Goal: Task Accomplishment & Management: Manage account settings

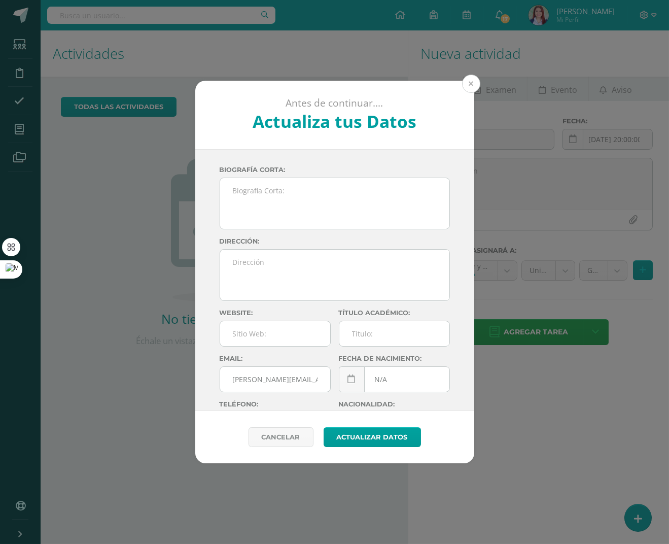
click at [473, 77] on button at bounding box center [471, 84] width 18 height 18
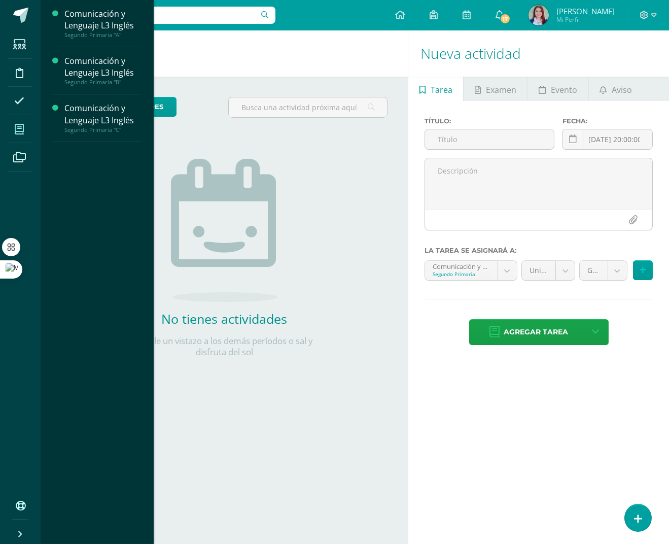
click at [20, 129] on icon at bounding box center [19, 129] width 9 height 10
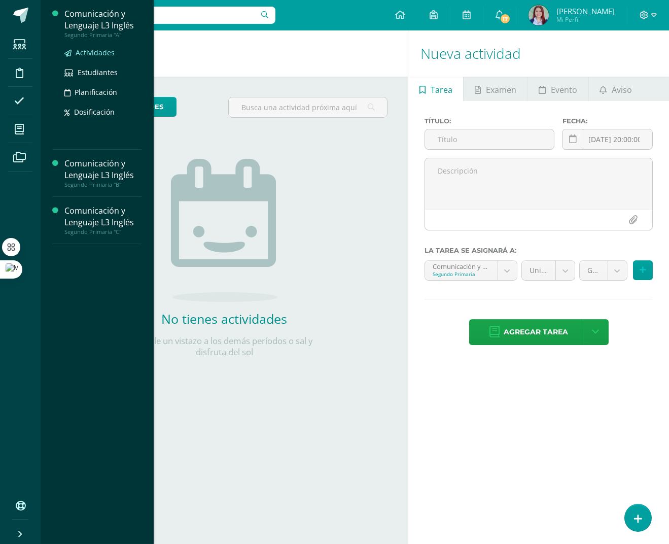
click at [96, 51] on span "Actividades" at bounding box center [95, 53] width 39 height 10
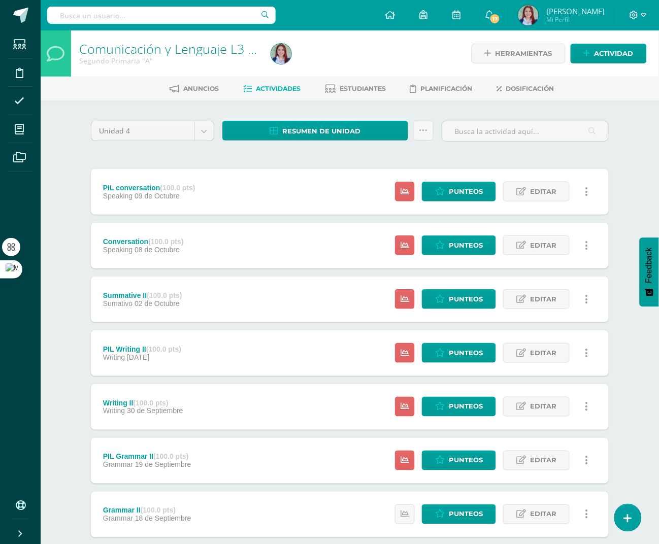
click at [215, 244] on div "Conversation (100.0 pts) Speaking 08 de Octubre Estatus de Actividad: 13 Estudi…" at bounding box center [350, 246] width 518 height 46
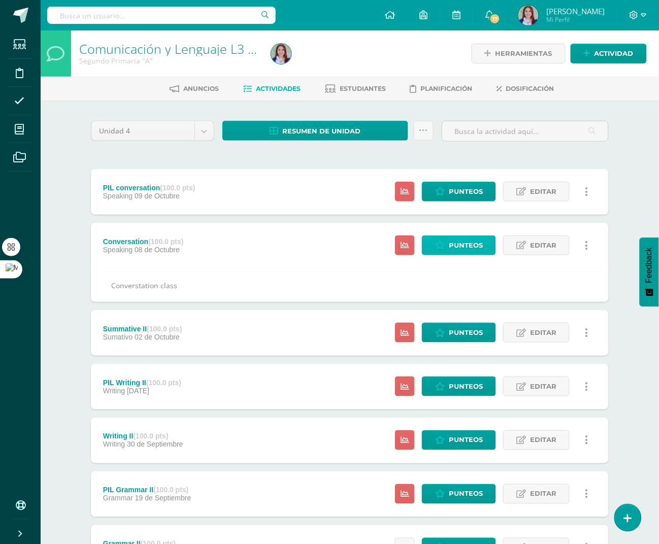
click at [470, 246] on span "Punteos" at bounding box center [466, 245] width 34 height 19
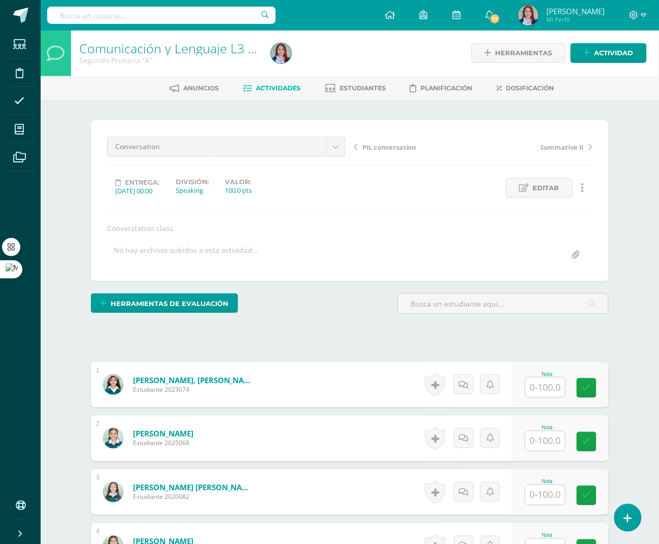
scroll to position [1, 0]
click at [381, 308] on div "Herramientas de evaluación Lista de cotejo Escala de valoración Puntos Extra Su…" at bounding box center [350, 307] width 526 height 29
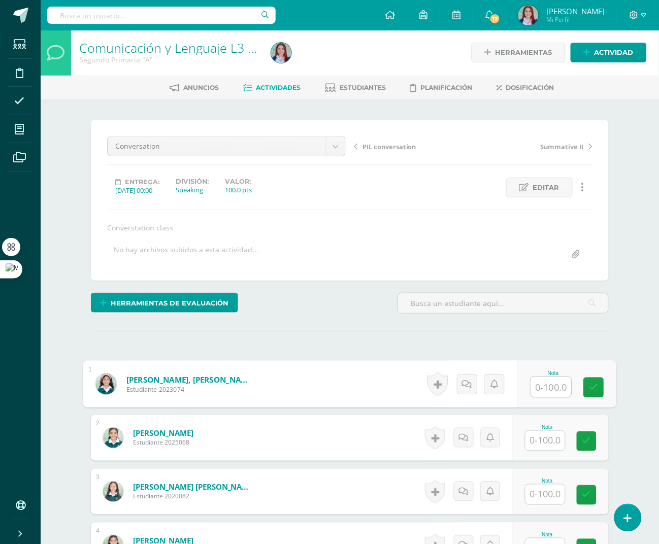
click at [547, 387] on input "text" at bounding box center [551, 387] width 41 height 20
type input "60"
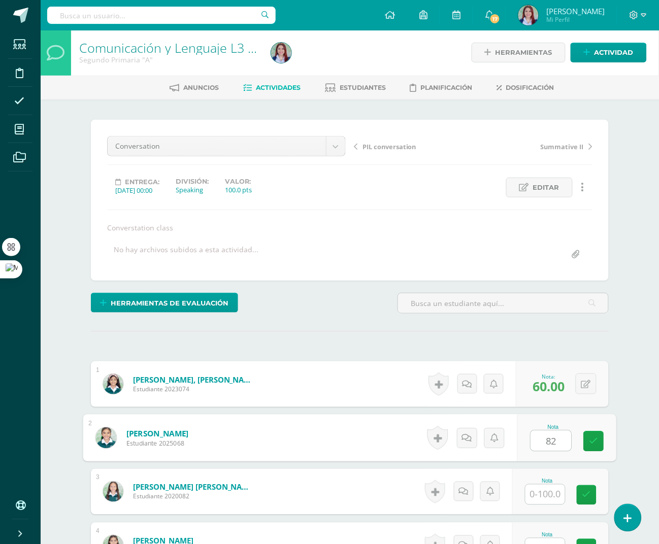
type input "82"
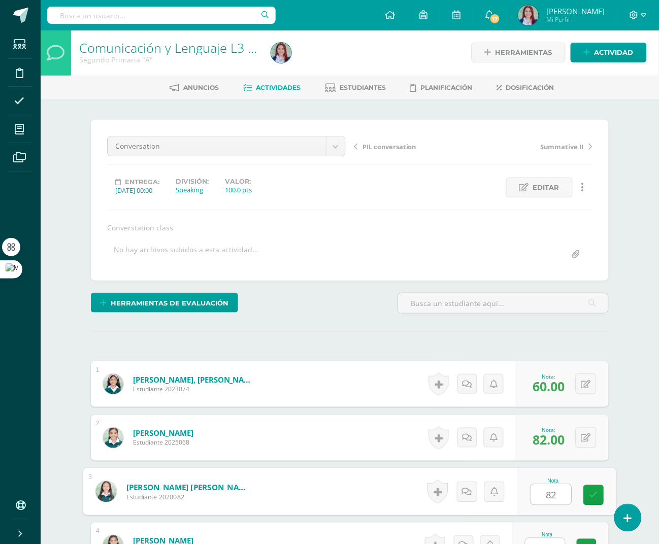
type input "82"
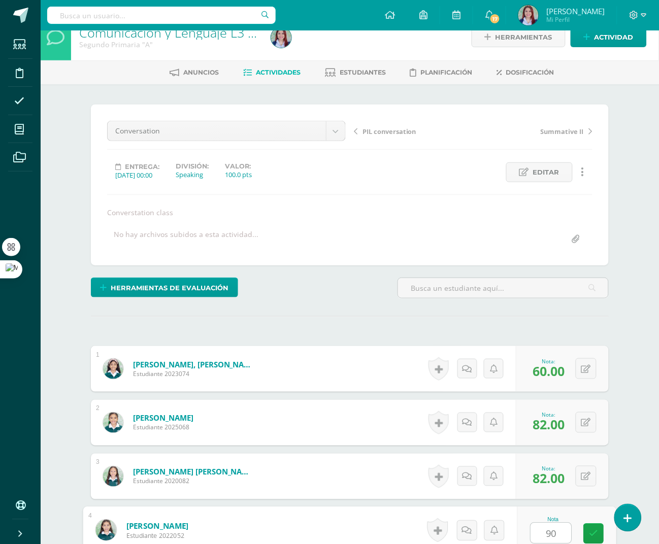
type input "90"
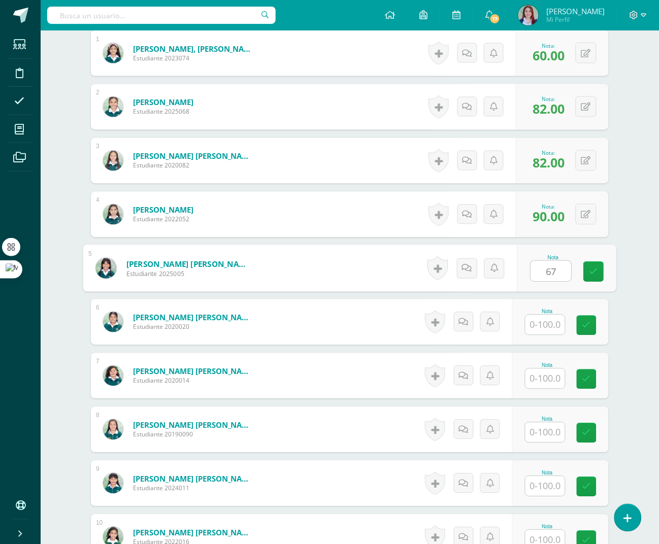
type input "67"
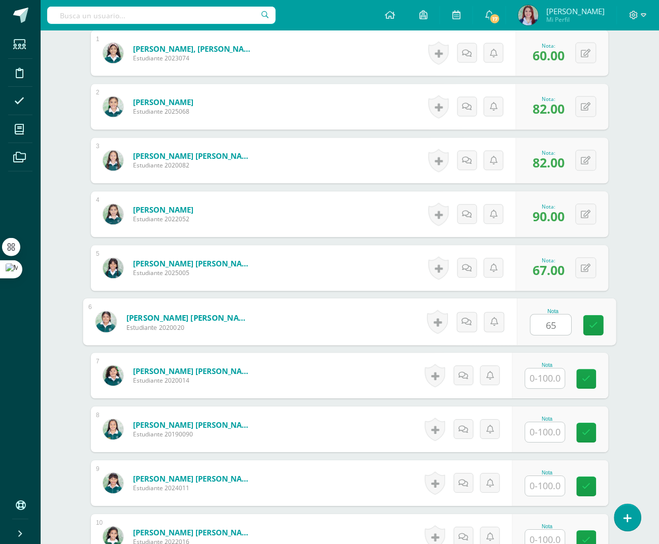
type input "65"
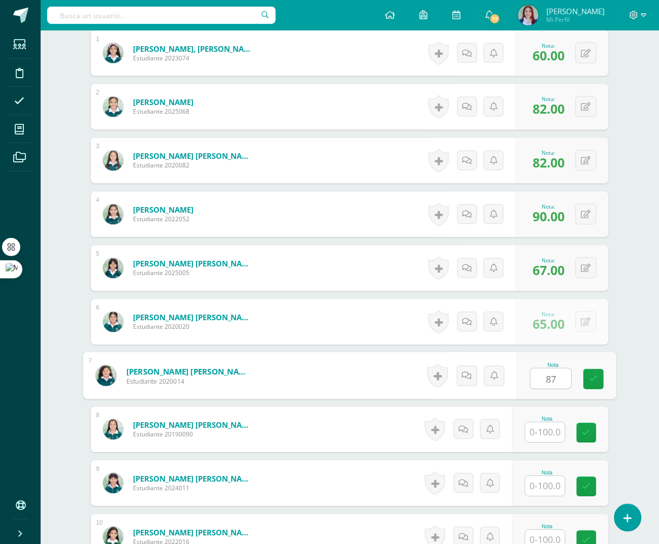
type input "87"
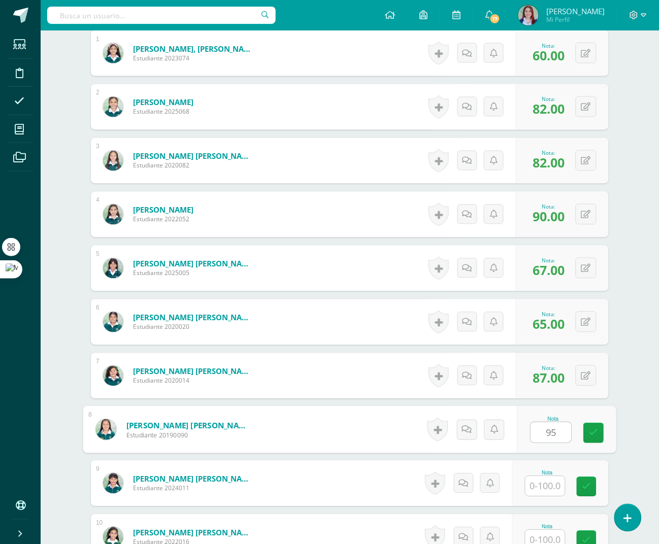
type input "95"
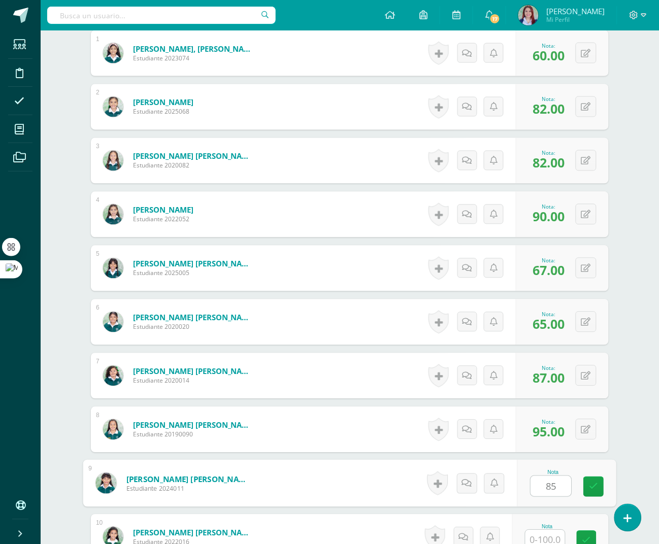
type input "85"
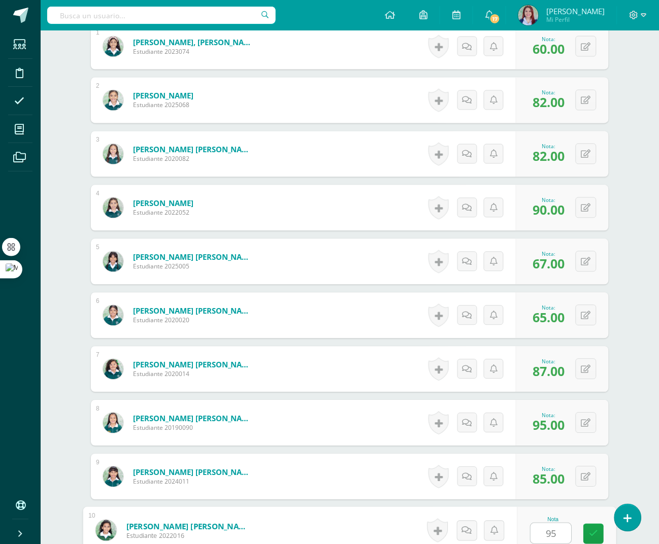
type input "95"
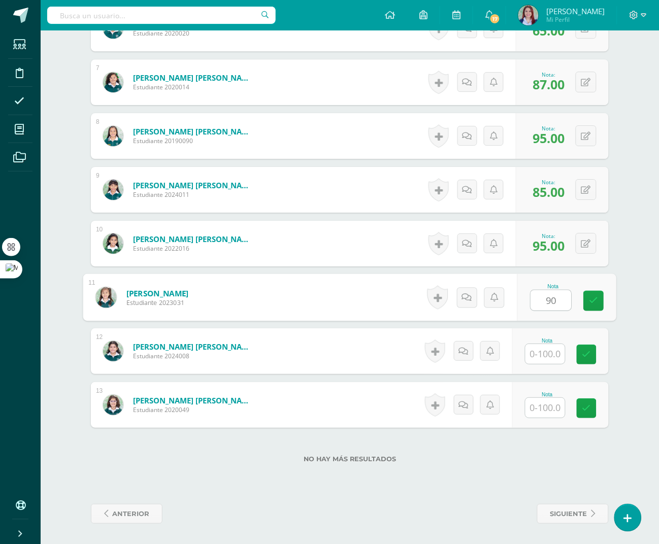
type input "90"
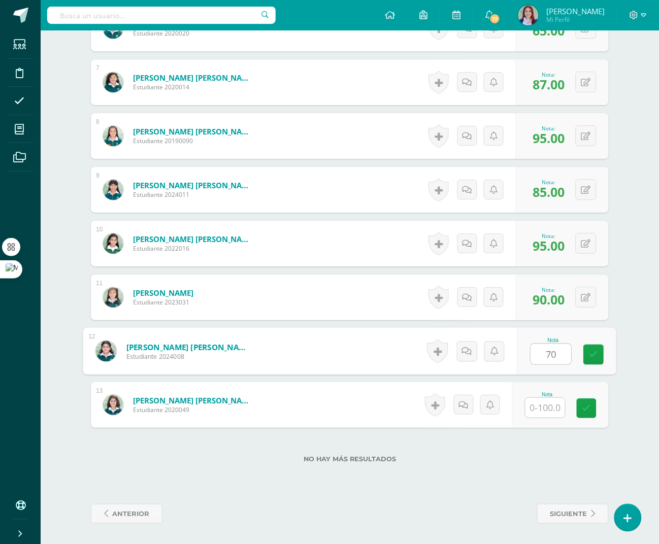
type input "70"
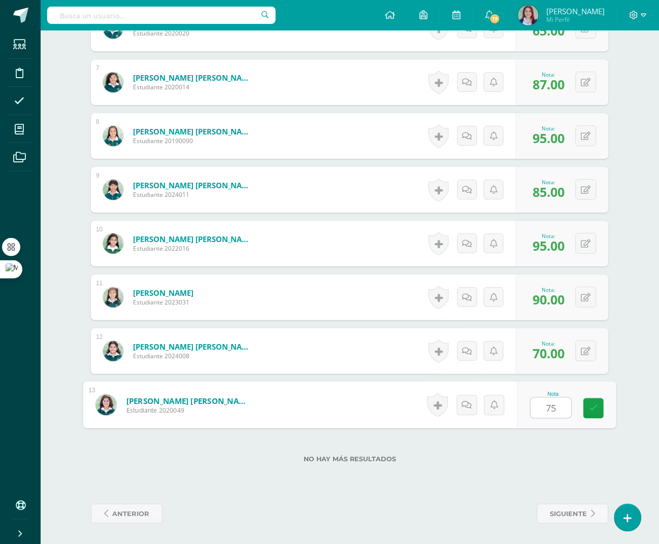
type input "75"
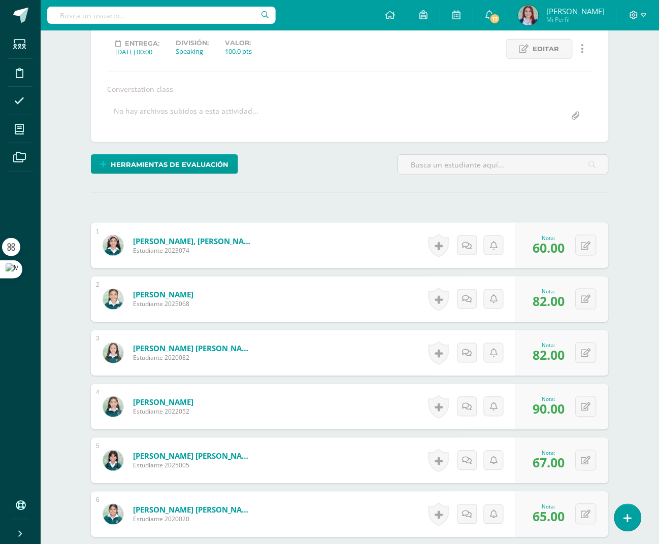
scroll to position [0, 0]
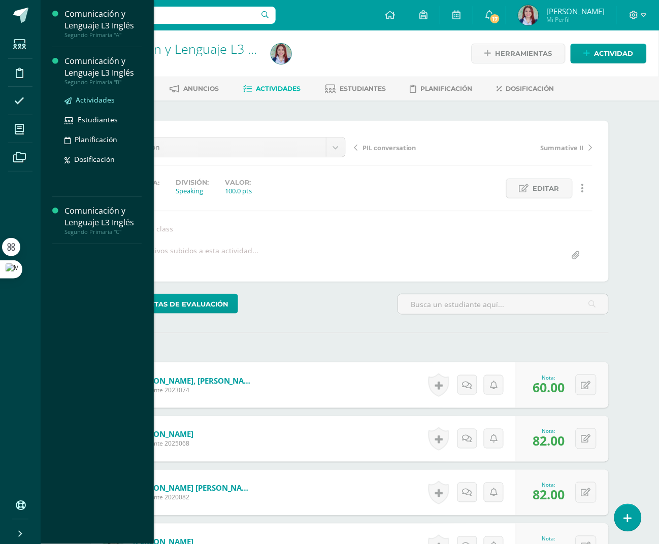
click at [94, 100] on span "Actividades" at bounding box center [95, 100] width 39 height 10
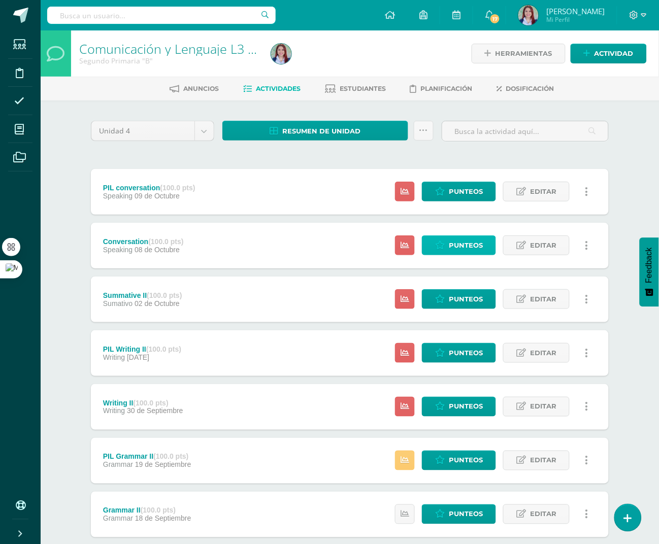
click at [461, 244] on span "Punteos" at bounding box center [466, 245] width 34 height 19
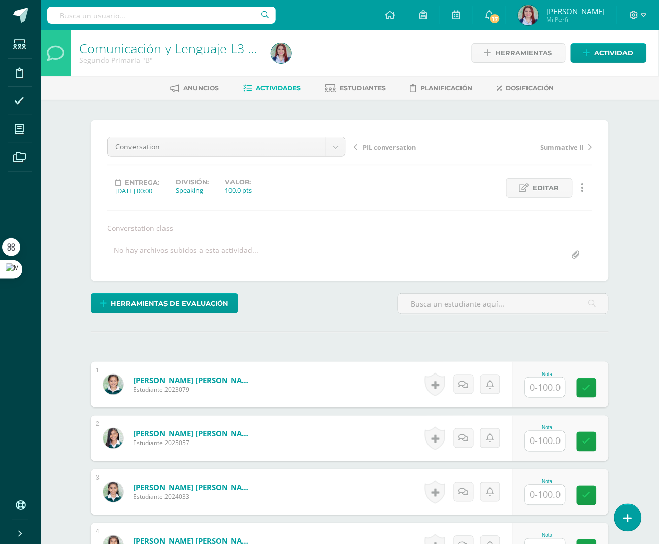
scroll to position [1, 0]
click at [425, 321] on div "Herramientas de evaluación Lista de cotejo Escala de valoración Puntos Extra Su…" at bounding box center [350, 307] width 526 height 29
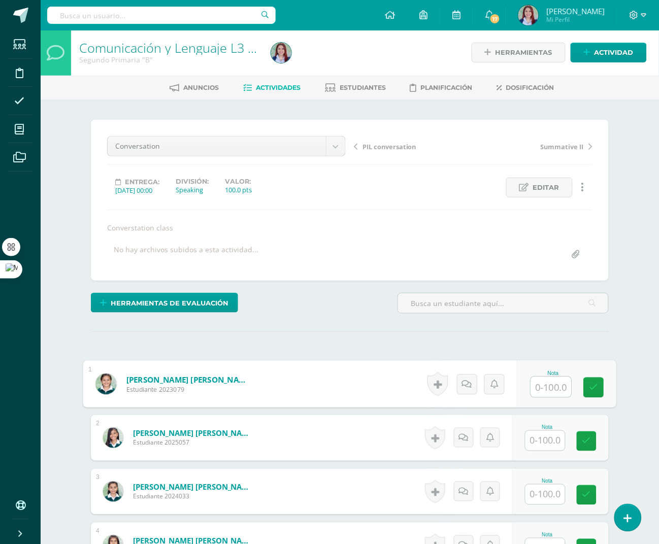
click at [539, 393] on input "text" at bounding box center [551, 387] width 41 height 20
type input "100"
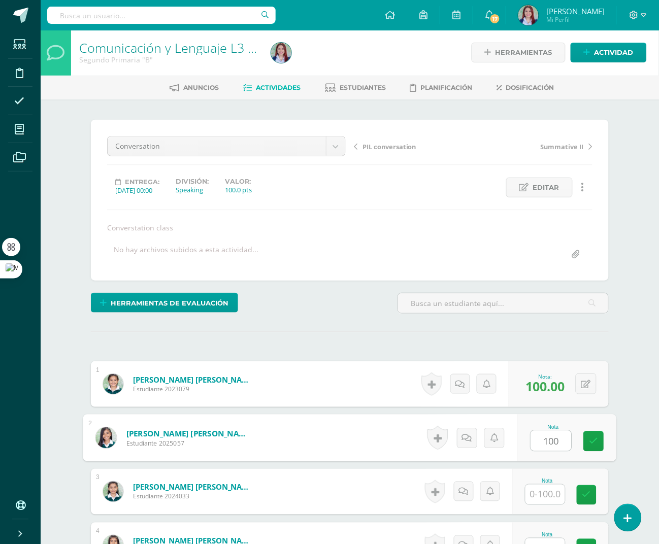
type input "100"
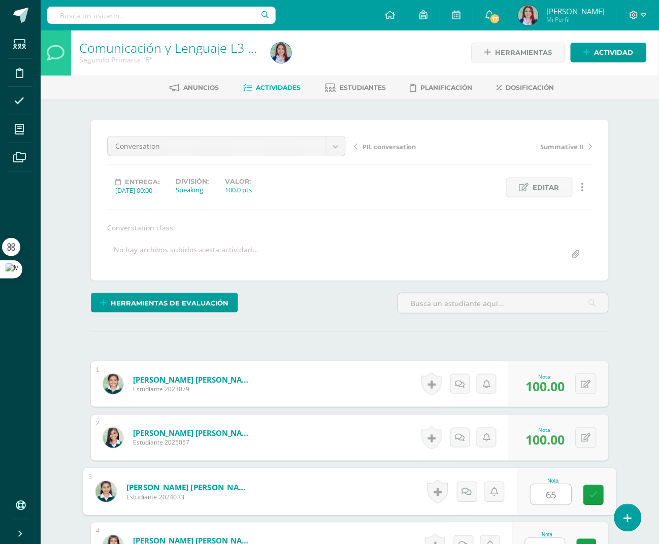
type input "65"
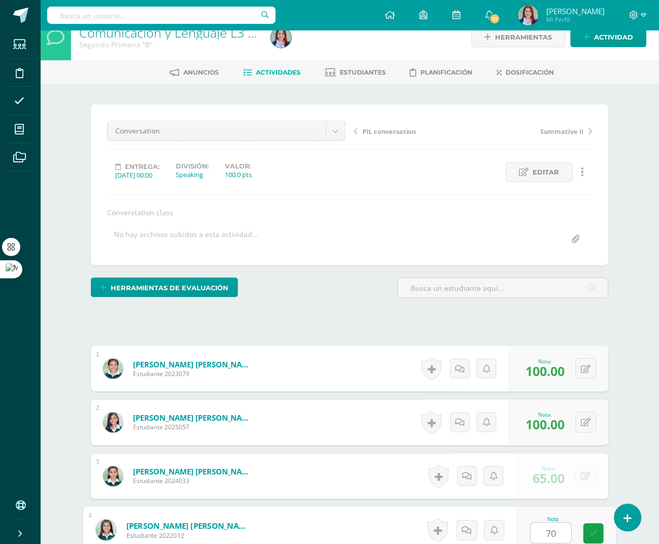
type input "70"
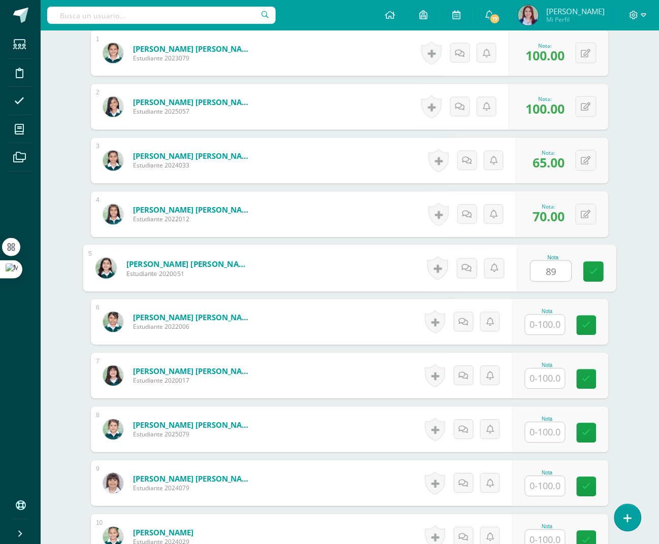
type input "89"
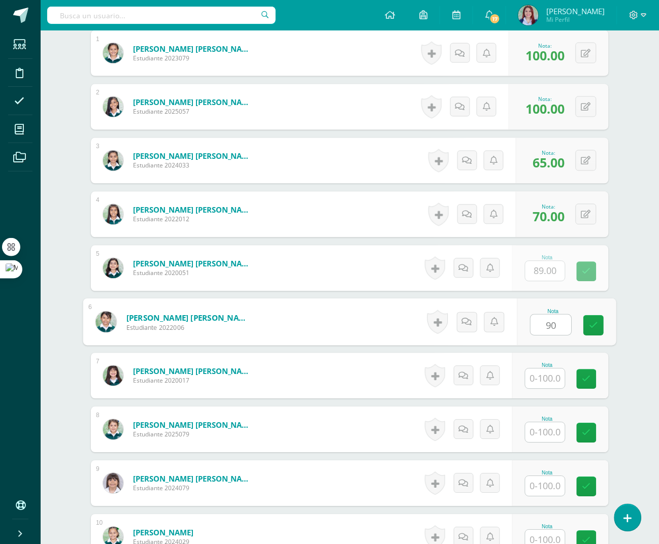
type input "90"
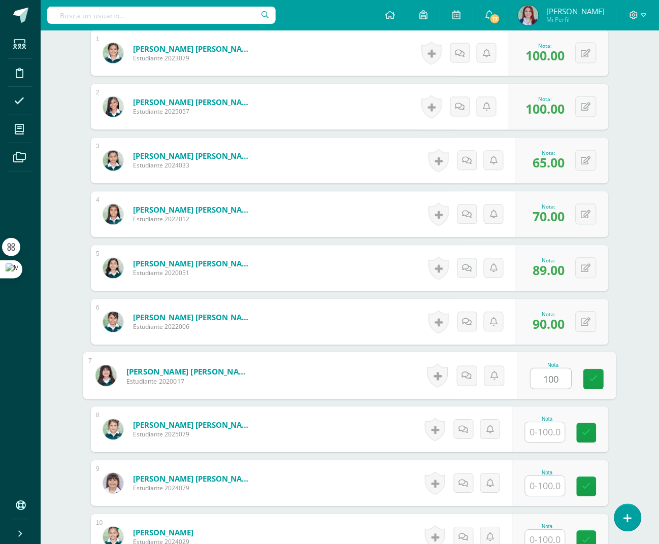
type input "100"
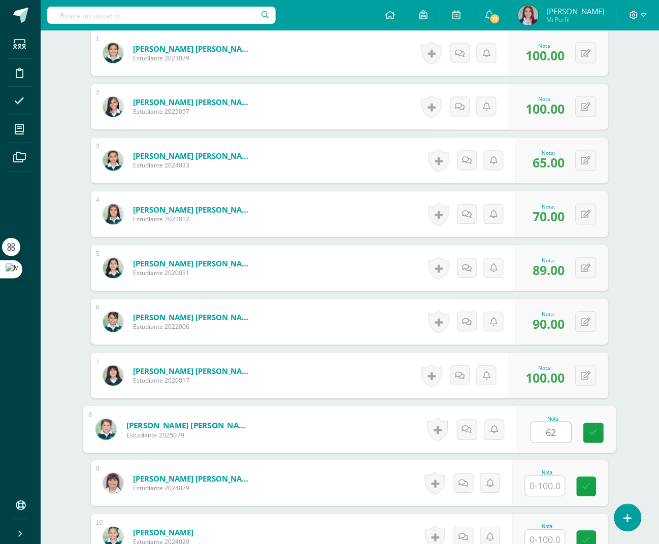
type input "62"
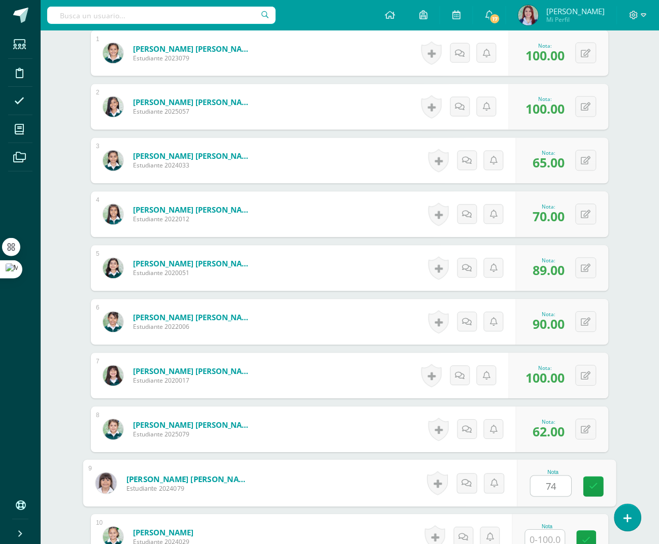
type input "74"
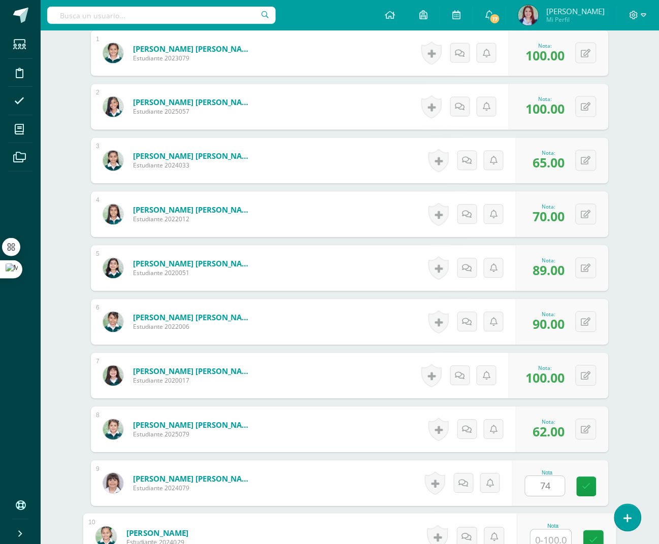
scroll to position [339, 0]
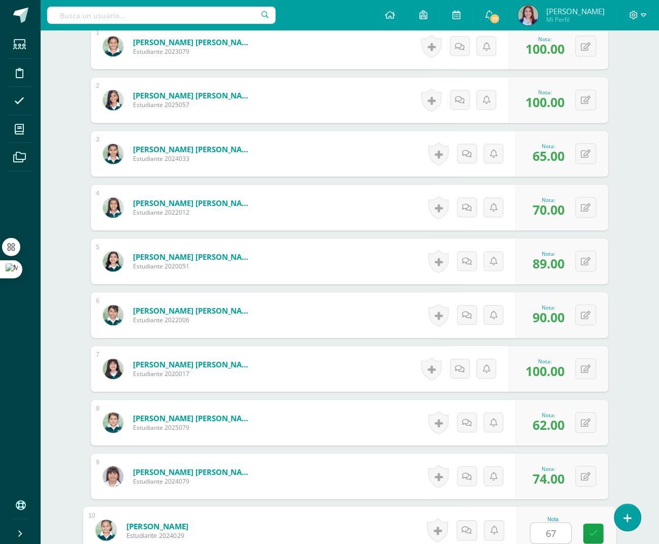
type input "67"
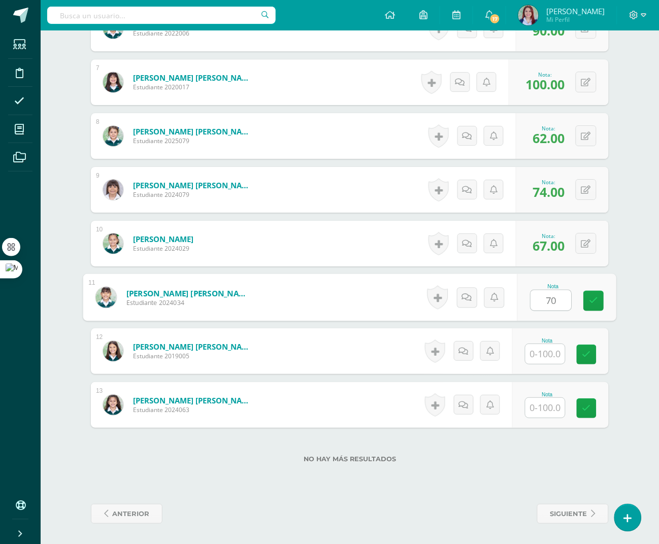
type input "70"
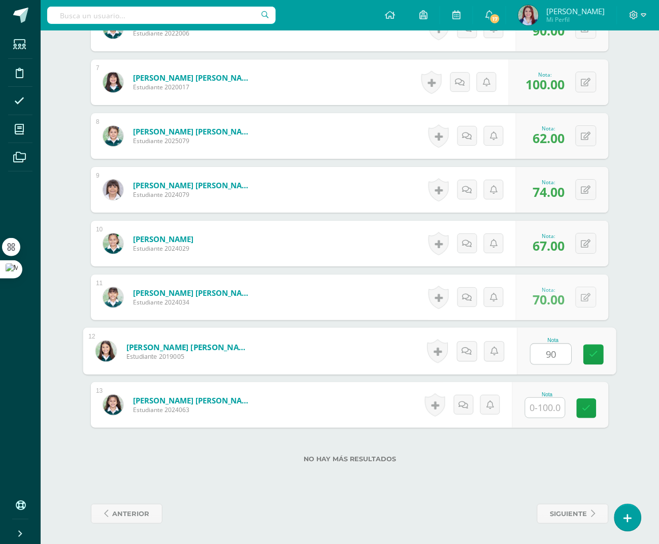
type input "90"
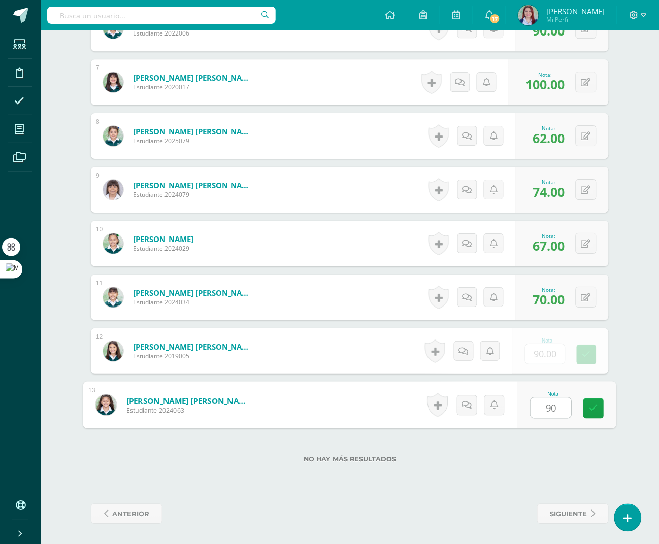
type input "90"
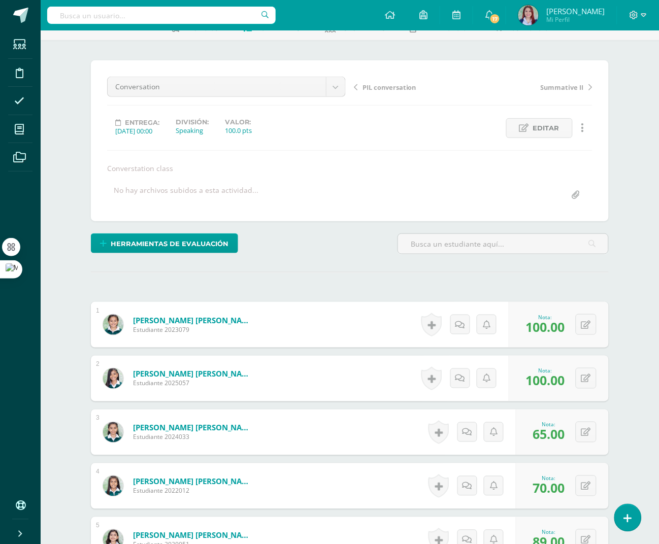
scroll to position [0, 0]
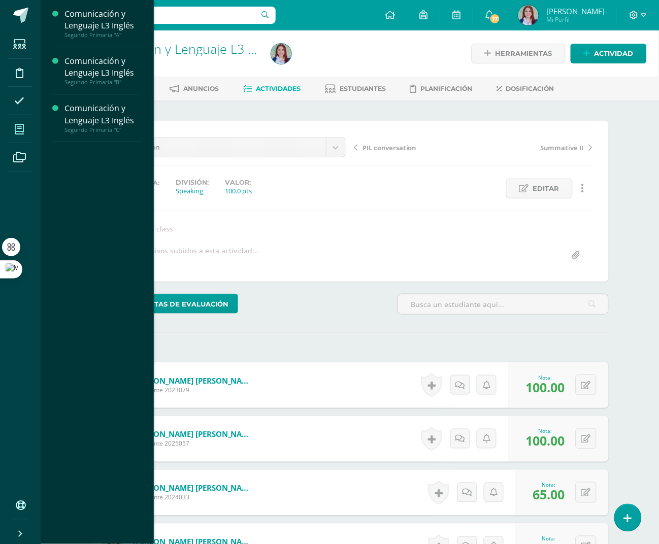
click at [15, 133] on icon at bounding box center [19, 129] width 9 height 10
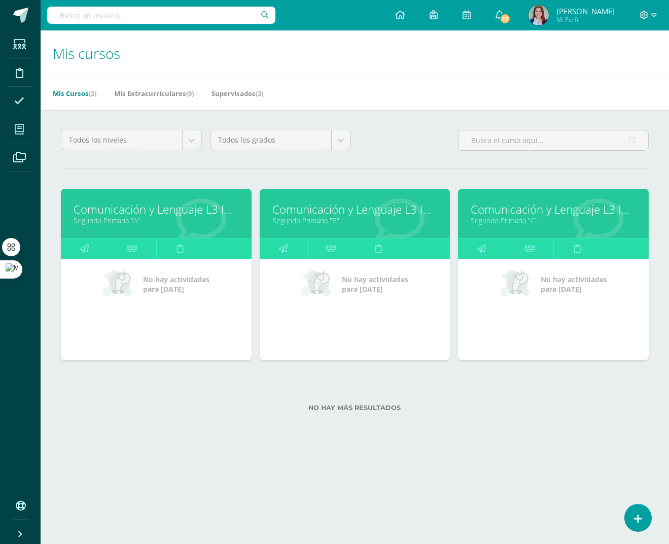
click at [522, 214] on link "Comunicación y Lenguaje L3 Inglés" at bounding box center [553, 209] width 165 height 16
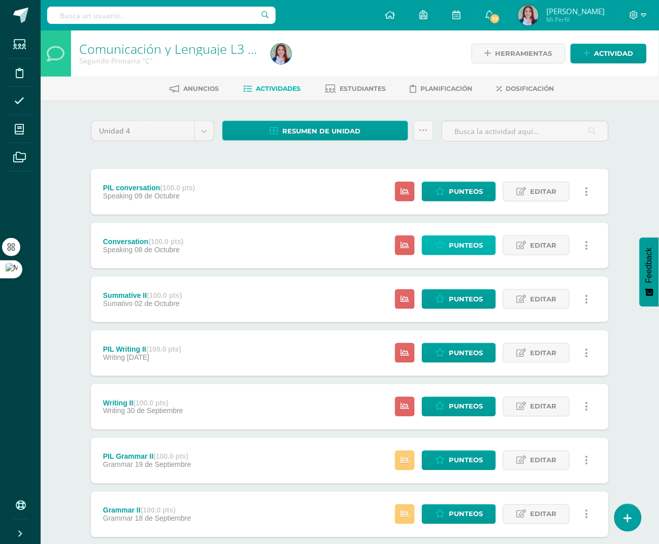
click at [482, 243] on span "Punteos" at bounding box center [466, 245] width 34 height 19
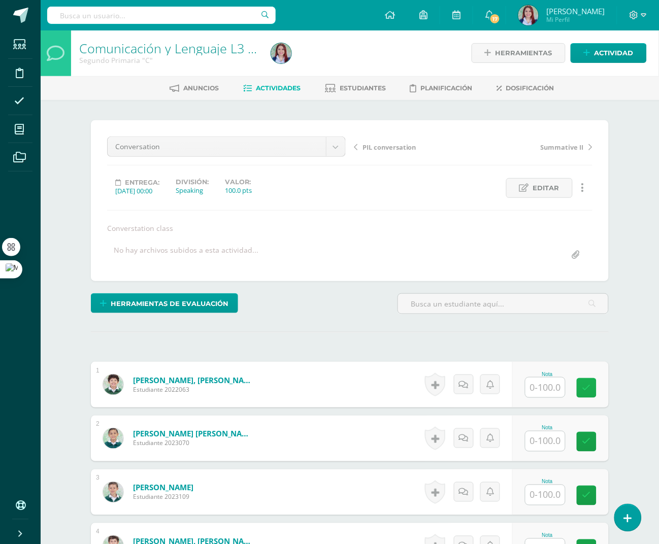
scroll to position [1, 0]
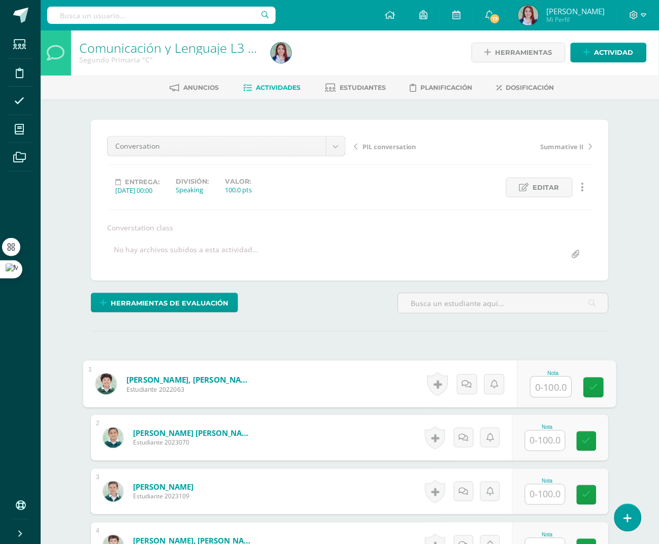
click at [545, 393] on input "text" at bounding box center [551, 387] width 41 height 20
type input "65"
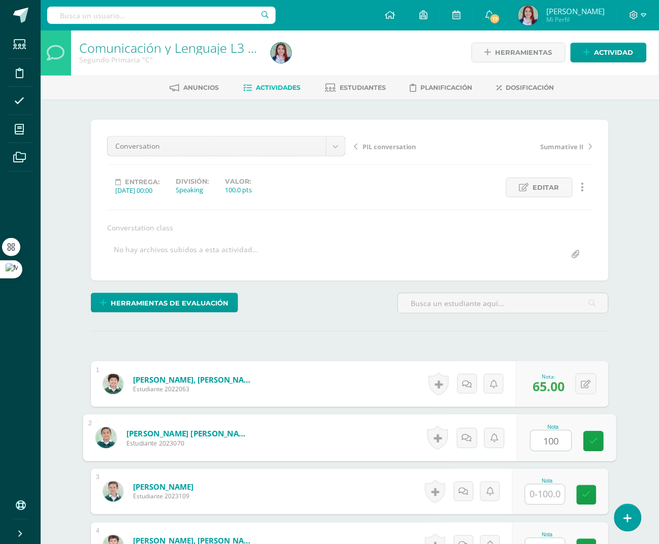
type input "100"
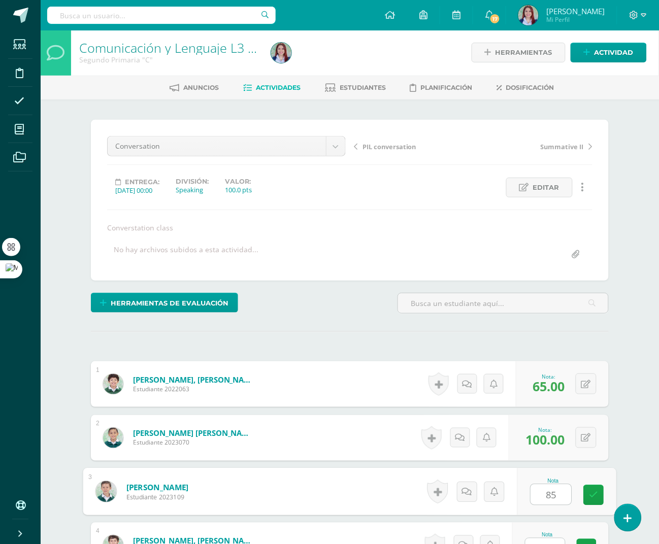
type input "85"
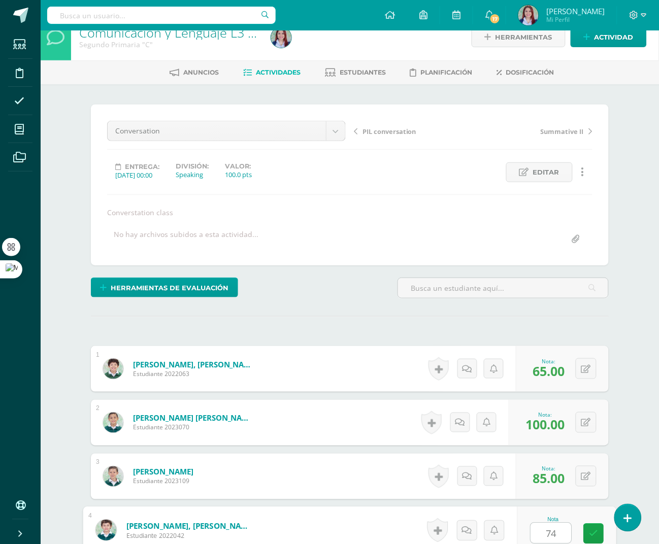
type input "74"
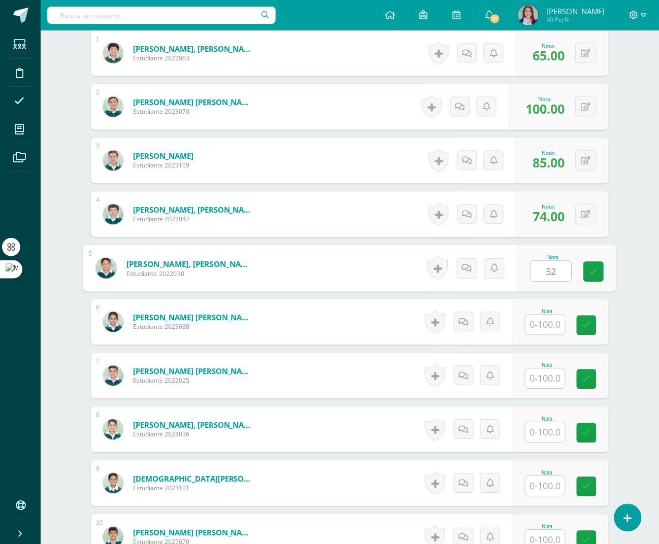
type input "52"
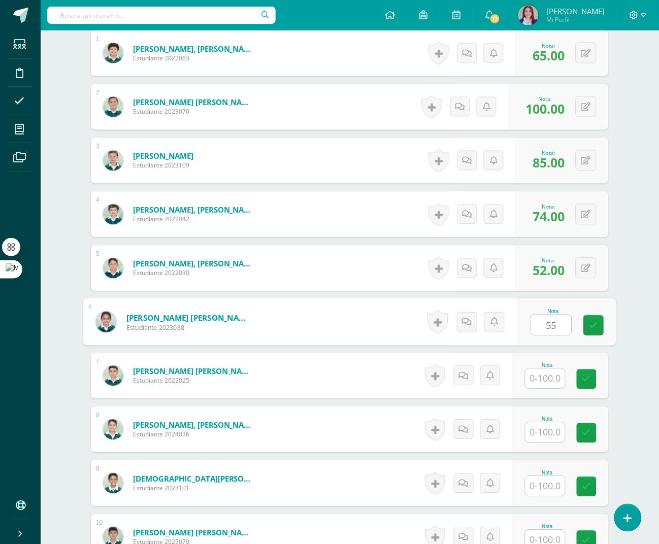
type input "55"
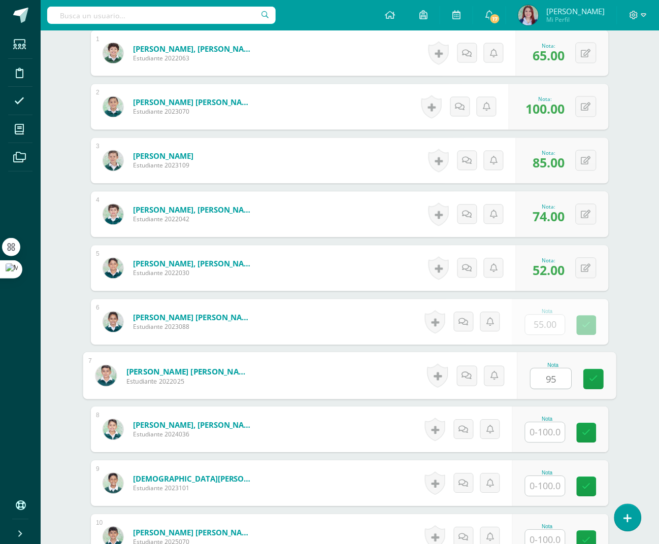
type input "95"
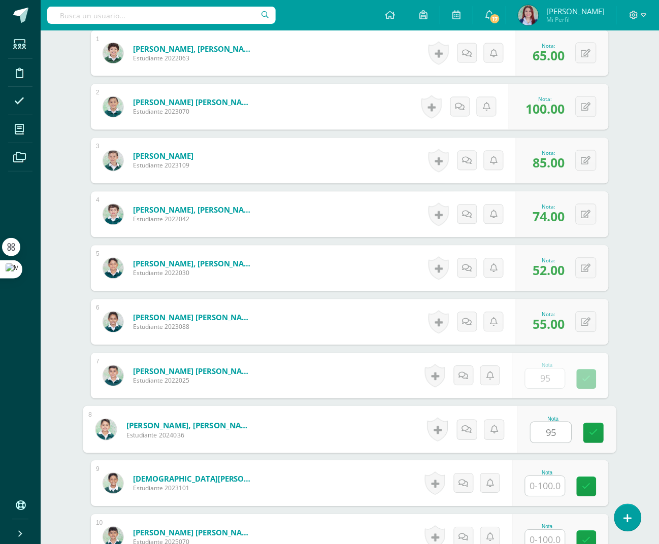
type input "95"
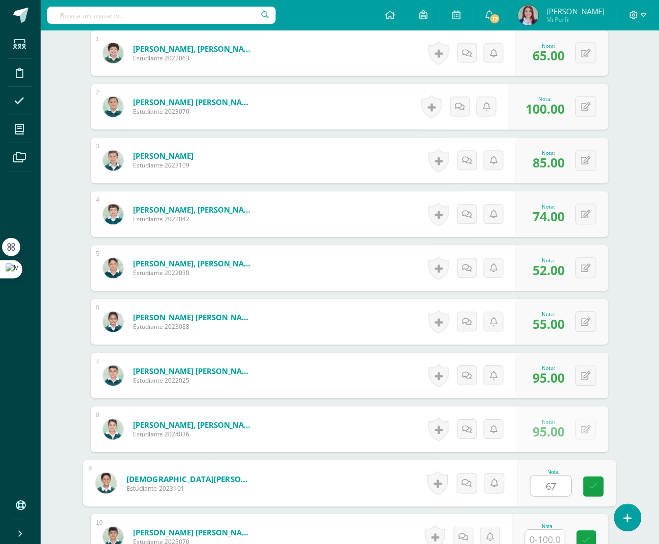
type input "67"
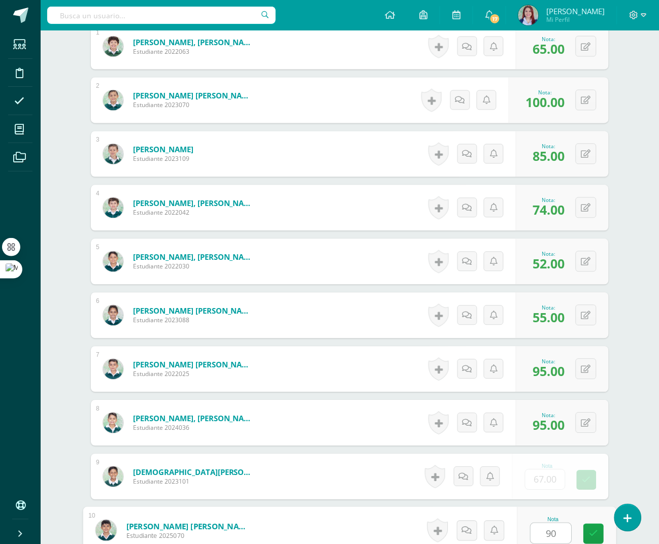
type input "90"
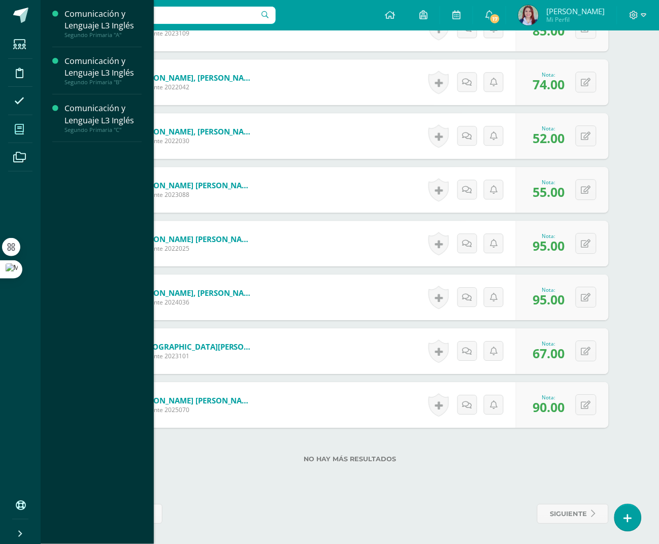
click at [18, 124] on icon at bounding box center [19, 129] width 9 height 10
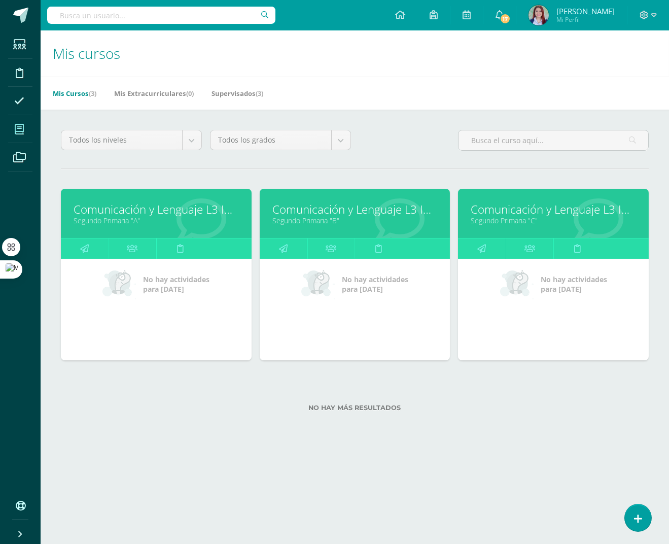
click at [193, 235] on icon at bounding box center [202, 220] width 50 height 50
click at [175, 204] on link "Comunicación y Lenguaje L3 Inglés" at bounding box center [156, 209] width 165 height 16
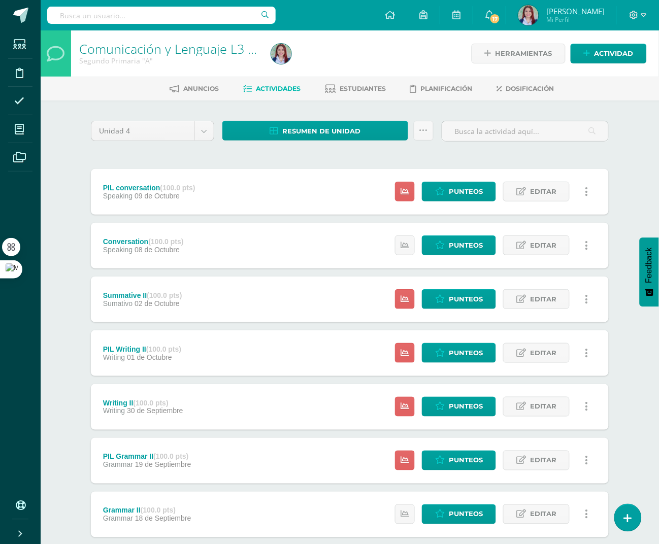
click at [585, 408] on icon at bounding box center [586, 406] width 3 height 11
click at [558, 469] on link "Eliminar" at bounding box center [568, 472] width 104 height 16
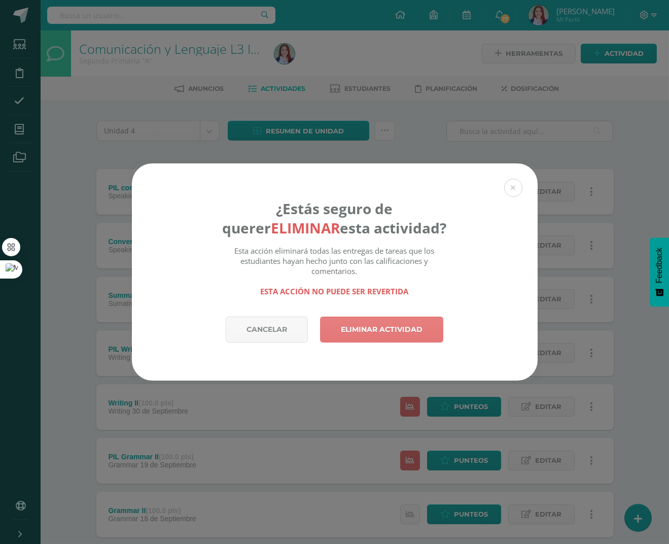
click at [416, 333] on link "Eliminar actividad" at bounding box center [381, 330] width 123 height 26
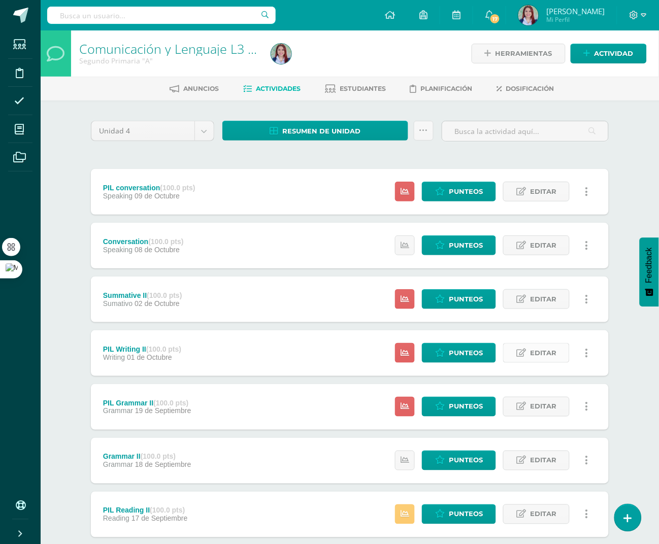
click at [554, 355] on span "Editar" at bounding box center [543, 353] width 26 height 19
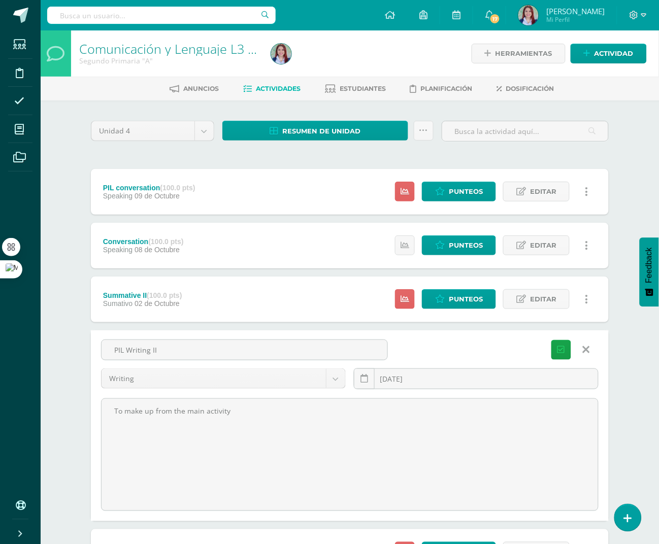
click at [585, 351] on icon at bounding box center [586, 349] width 7 height 11
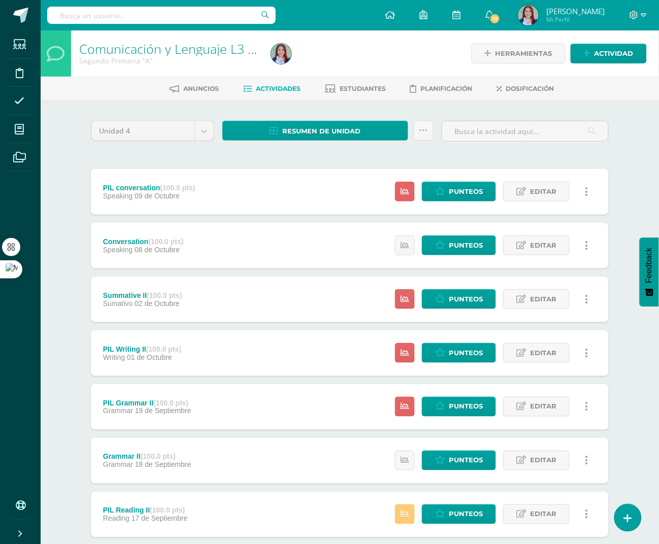
click at [587, 354] on icon at bounding box center [586, 353] width 3 height 11
click at [550, 416] on link "Eliminar" at bounding box center [568, 418] width 104 height 16
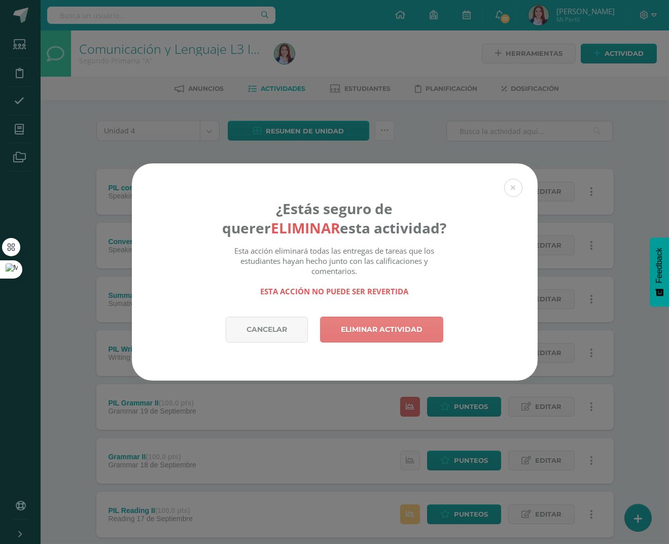
click at [406, 334] on link "Eliminar actividad" at bounding box center [381, 330] width 123 height 26
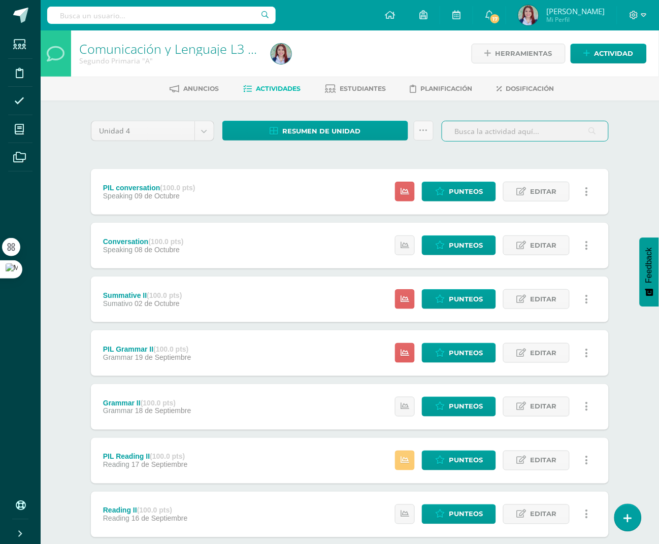
click at [497, 135] on input "text" at bounding box center [525, 131] width 166 height 20
type input "summa"
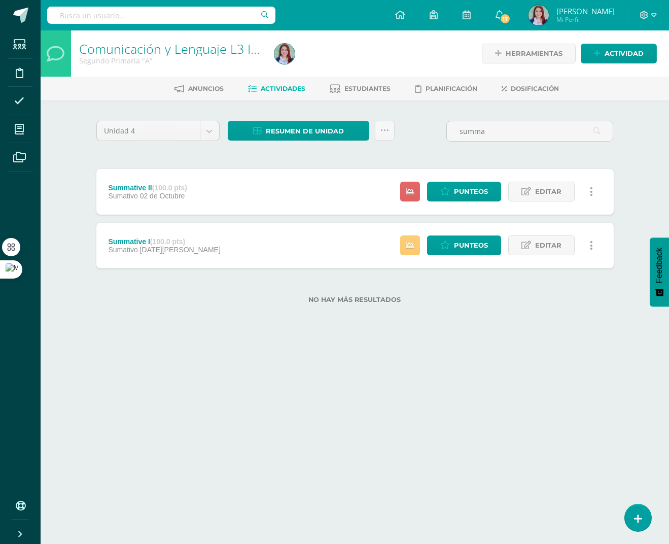
click at [592, 191] on icon at bounding box center [591, 191] width 3 height 11
click at [554, 256] on link "Eliminar" at bounding box center [573, 257] width 104 height 16
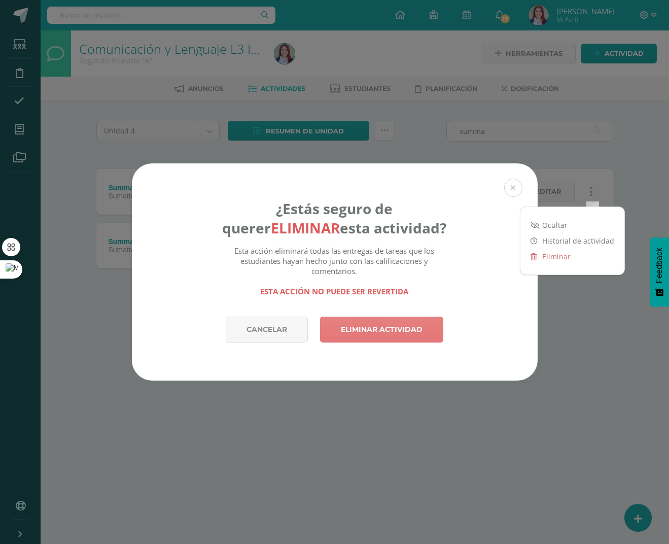
click at [395, 325] on link "Eliminar actividad" at bounding box center [381, 330] width 123 height 26
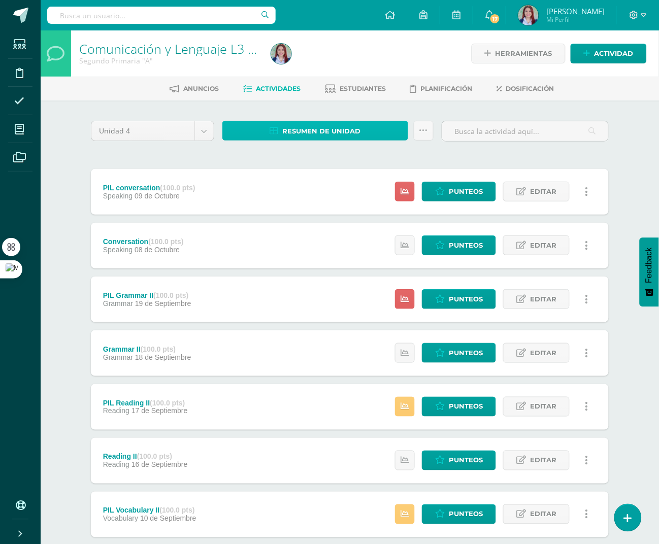
click at [286, 122] on span "Resumen de unidad" at bounding box center [321, 131] width 78 height 19
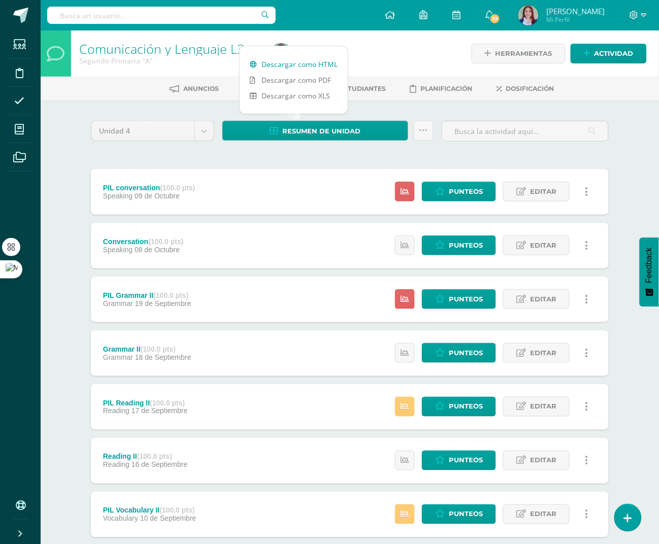
click at [282, 69] on link "Descargar como HTML" at bounding box center [294, 64] width 108 height 16
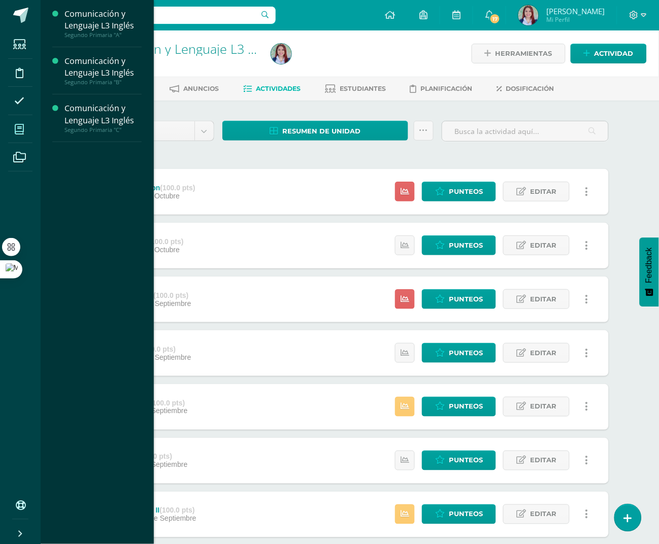
click at [16, 124] on icon at bounding box center [19, 129] width 9 height 10
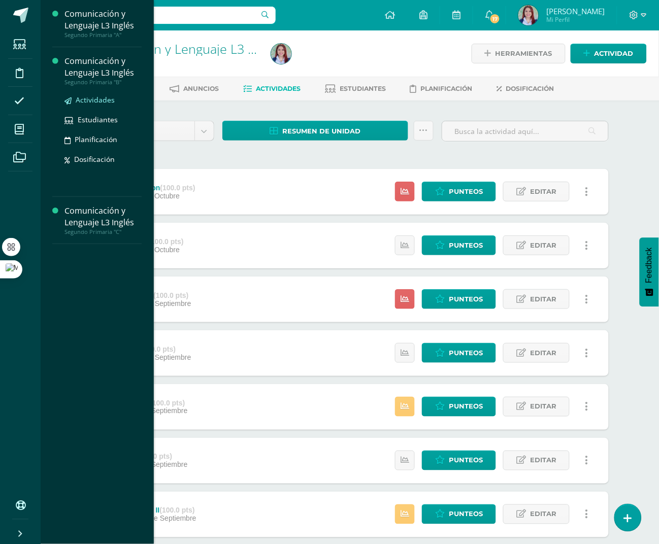
click at [87, 100] on span "Actividades" at bounding box center [95, 100] width 39 height 10
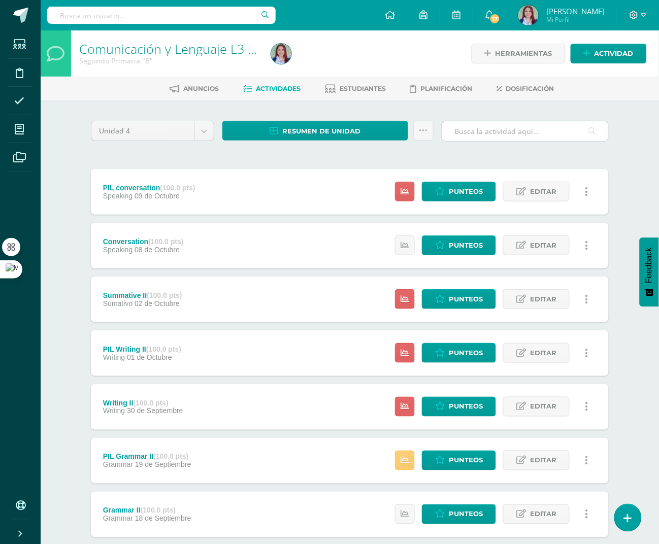
click at [512, 132] on input "text" at bounding box center [525, 131] width 166 height 20
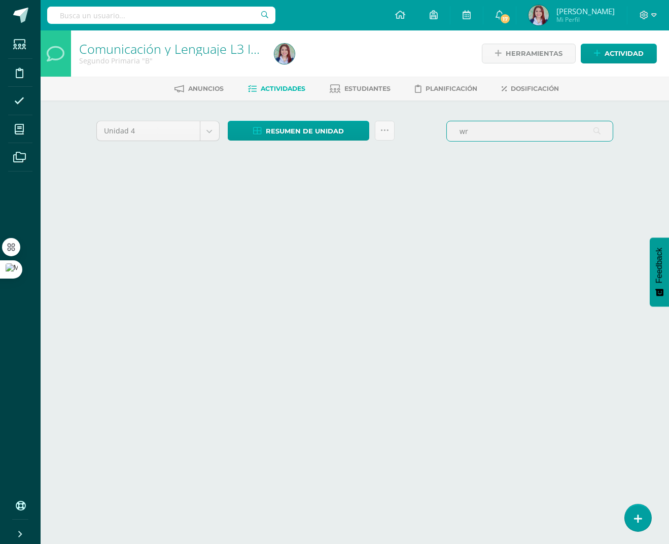
type input "writing"
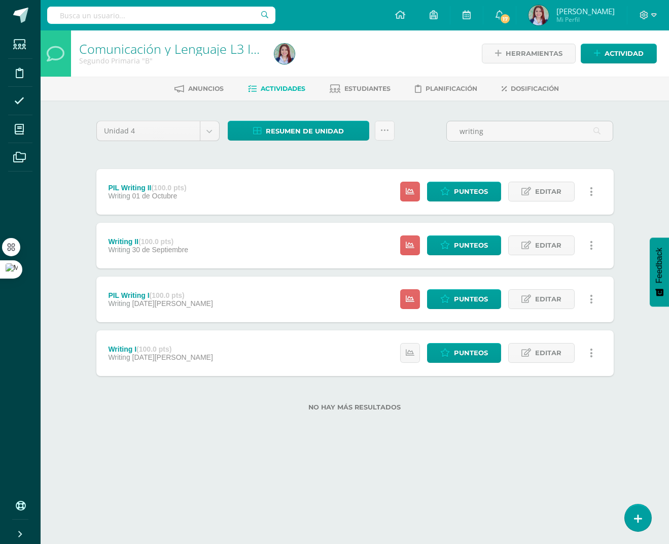
click at [591, 240] on link at bounding box center [592, 245] width 20 height 20
click at [551, 313] on link "Eliminar" at bounding box center [573, 310] width 104 height 16
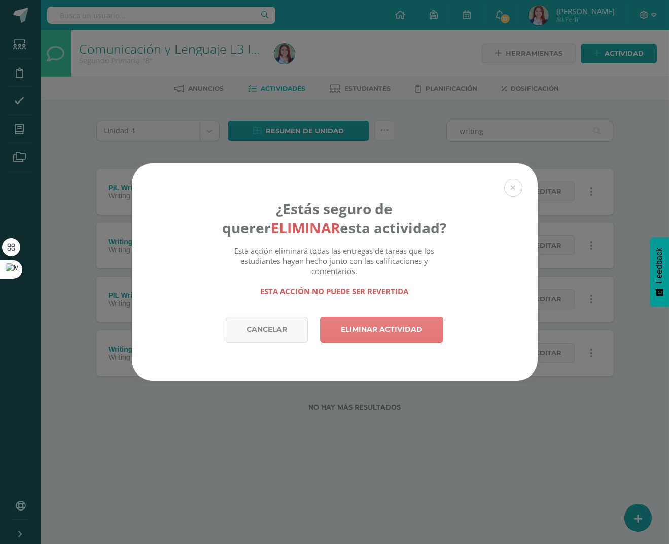
click at [436, 342] on link "Eliminar actividad" at bounding box center [381, 330] width 123 height 26
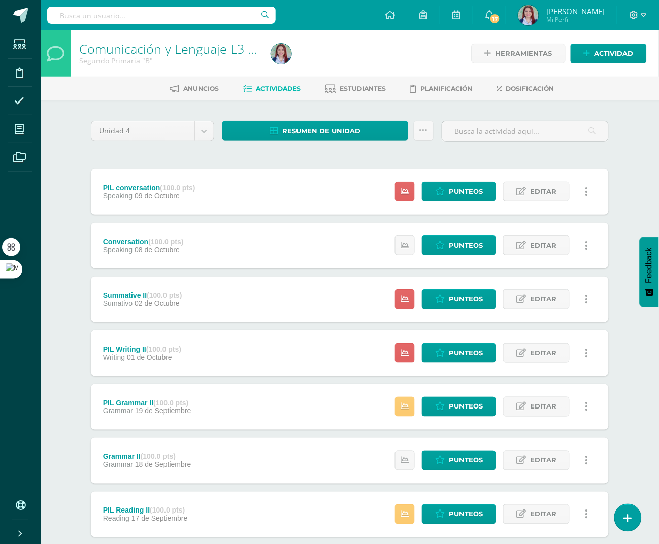
click at [587, 348] on icon at bounding box center [586, 353] width 3 height 11
click at [547, 418] on link "Eliminar" at bounding box center [568, 418] width 104 height 16
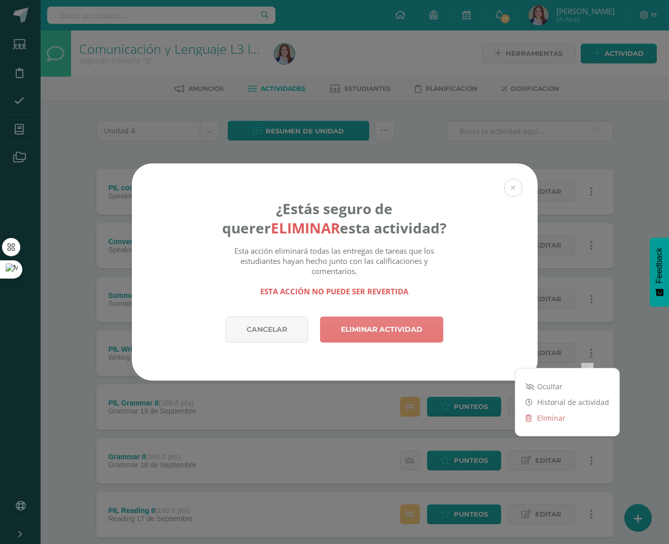
click at [393, 335] on link "Eliminar actividad" at bounding box center [381, 330] width 123 height 26
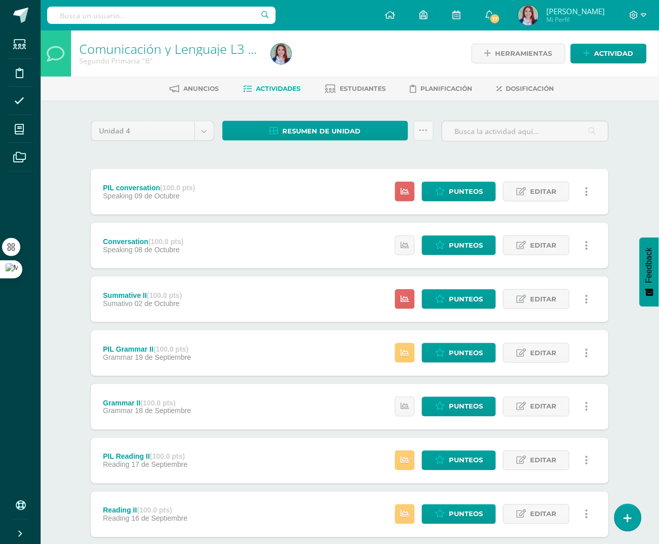
click at [588, 295] on link at bounding box center [587, 299] width 20 height 20
click at [560, 365] on link "Eliminar" at bounding box center [568, 364] width 104 height 16
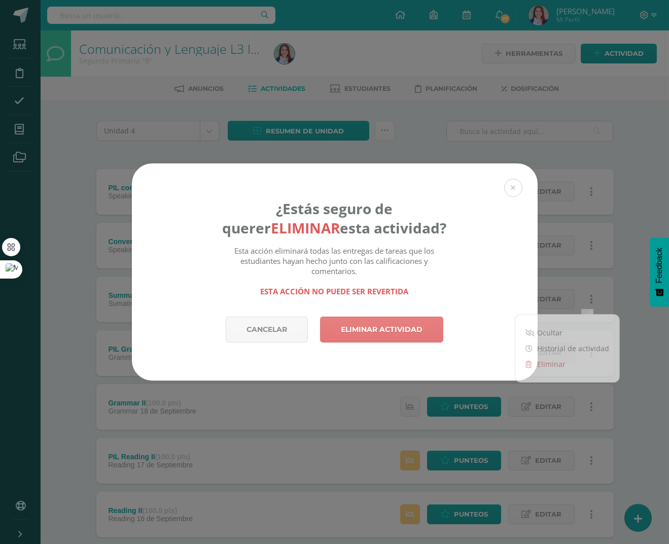
click at [425, 329] on link "Eliminar actividad" at bounding box center [381, 330] width 123 height 26
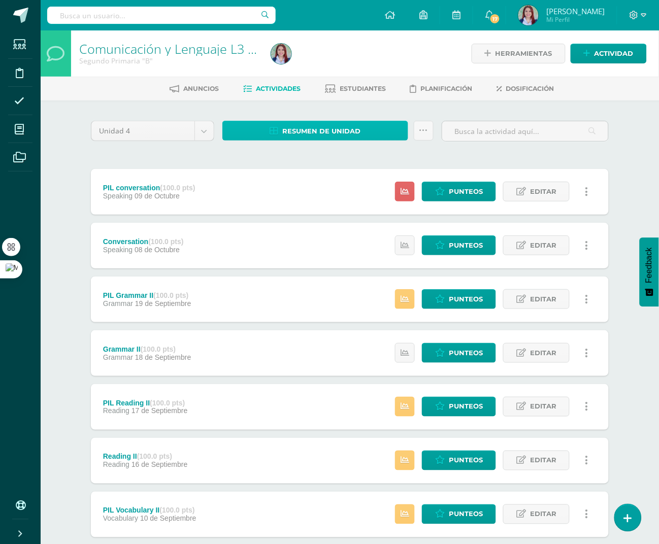
click at [303, 129] on span "Resumen de unidad" at bounding box center [321, 131] width 78 height 19
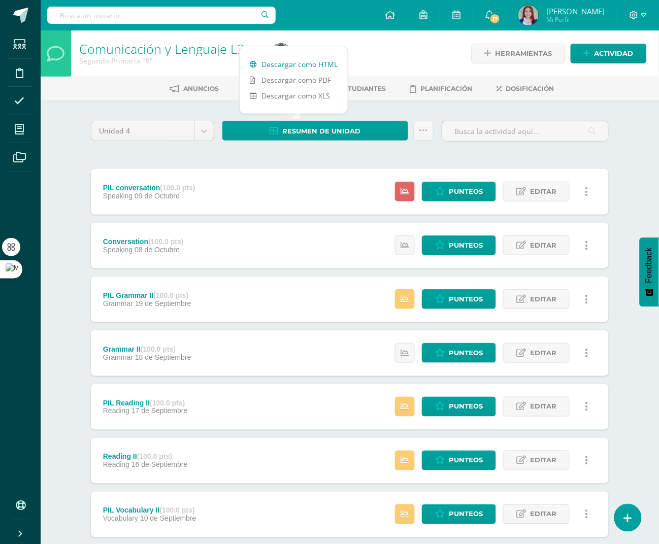
click at [280, 63] on link "Descargar como HTML" at bounding box center [294, 64] width 108 height 16
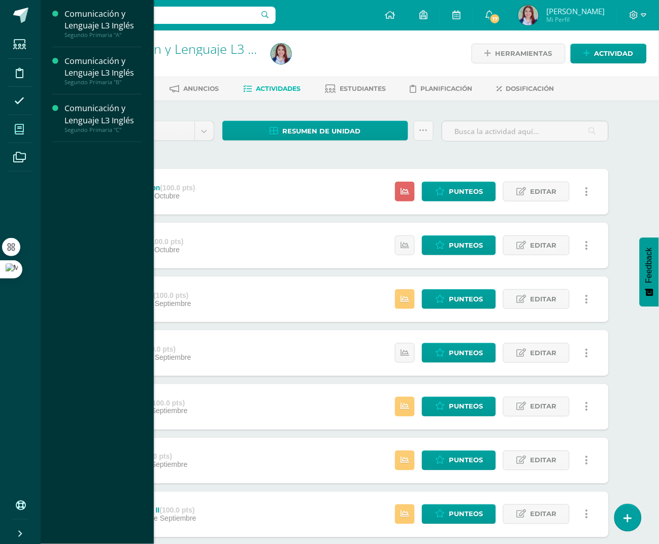
click at [23, 134] on span at bounding box center [19, 129] width 23 height 23
click at [103, 121] on div "Comunicación y Lenguaje L3 Inglés" at bounding box center [102, 114] width 77 height 23
click at [97, 145] on span "Actividades" at bounding box center [95, 148] width 39 height 10
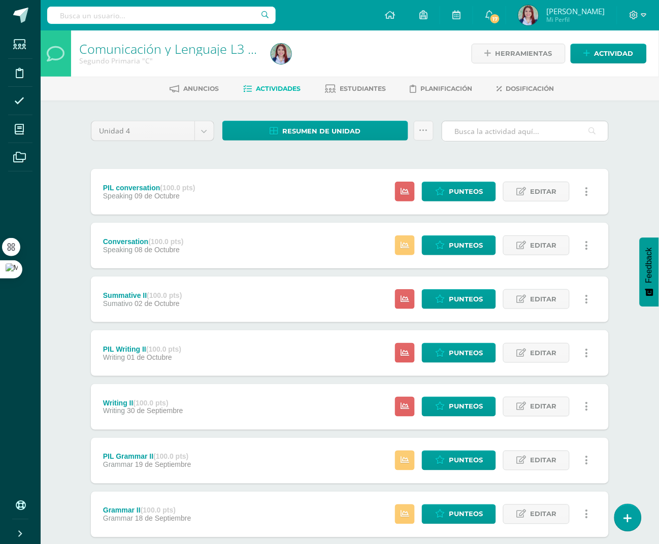
click at [487, 133] on input "text" at bounding box center [525, 131] width 166 height 20
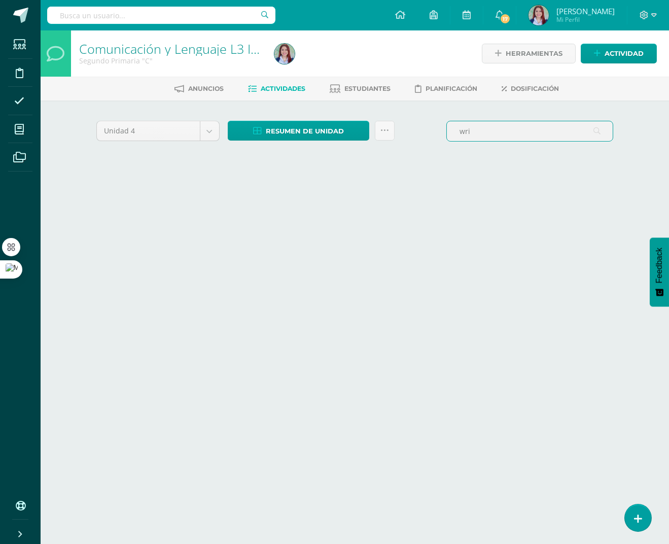
type input "writing"
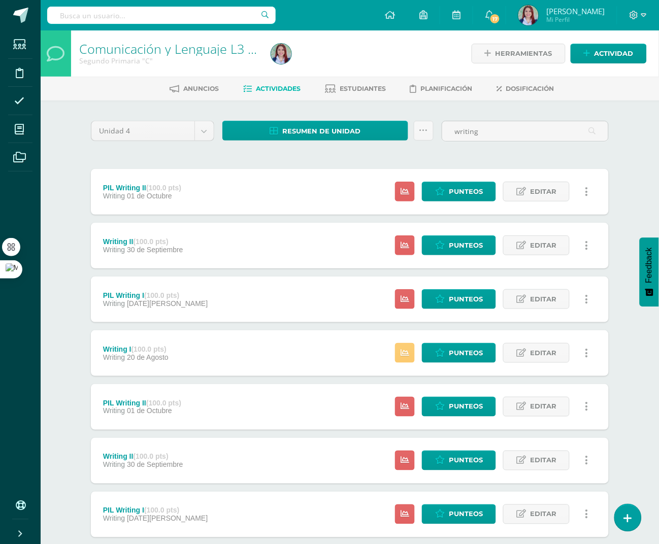
click at [589, 241] on link at bounding box center [587, 245] width 20 height 20
click at [549, 312] on link "Eliminar" at bounding box center [568, 310] width 104 height 16
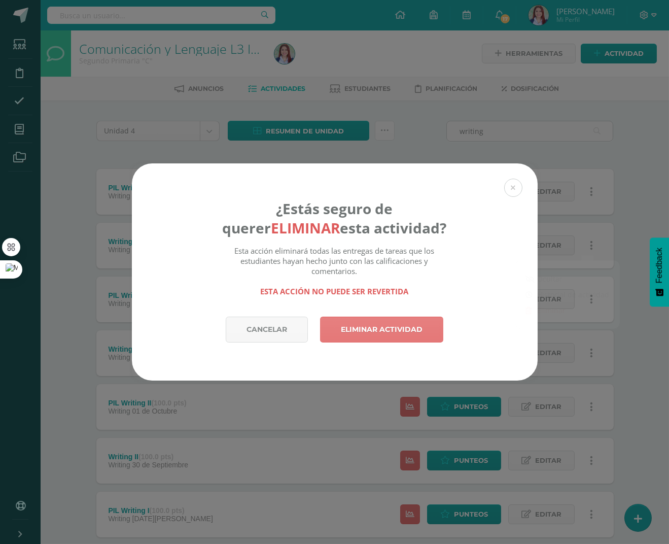
click at [412, 331] on link "Eliminar actividad" at bounding box center [381, 330] width 123 height 26
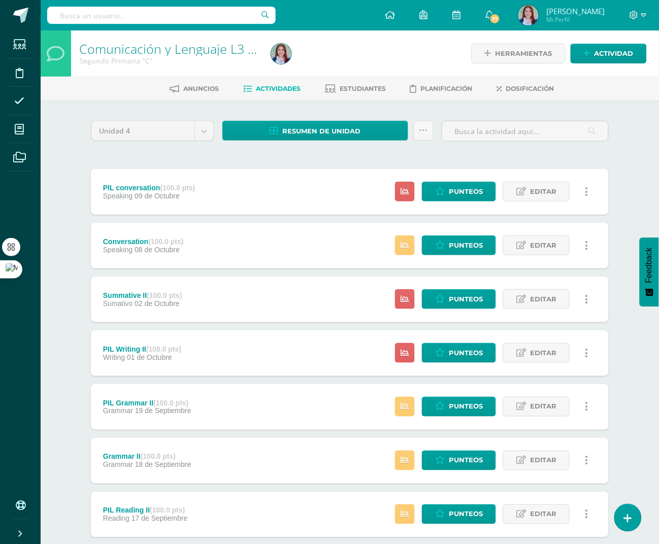
click at [586, 354] on icon at bounding box center [586, 353] width 3 height 11
click at [553, 421] on link "Eliminar" at bounding box center [568, 418] width 104 height 16
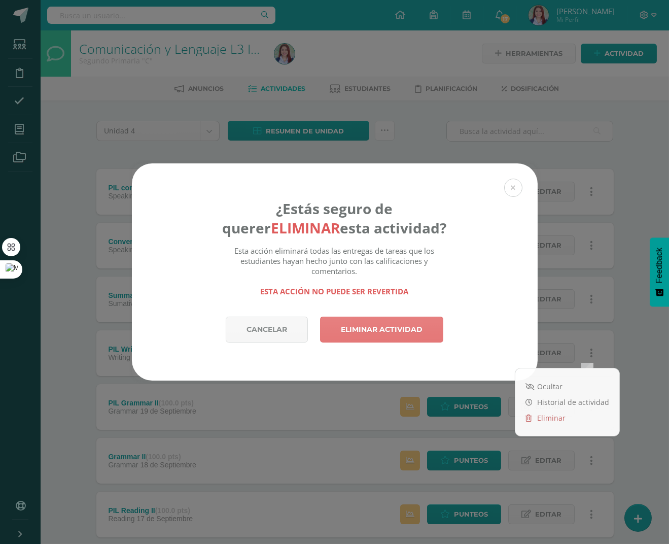
click at [412, 333] on link "Eliminar actividad" at bounding box center [381, 330] width 123 height 26
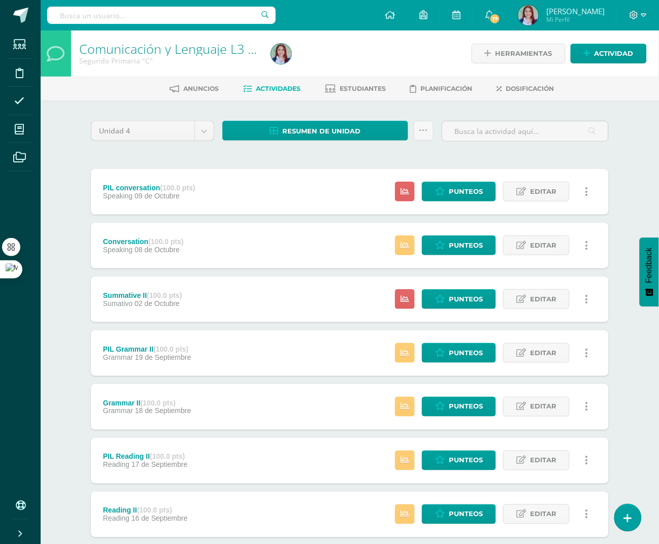
click at [585, 298] on icon at bounding box center [586, 299] width 3 height 11
click at [557, 367] on link "Eliminar" at bounding box center [568, 364] width 104 height 16
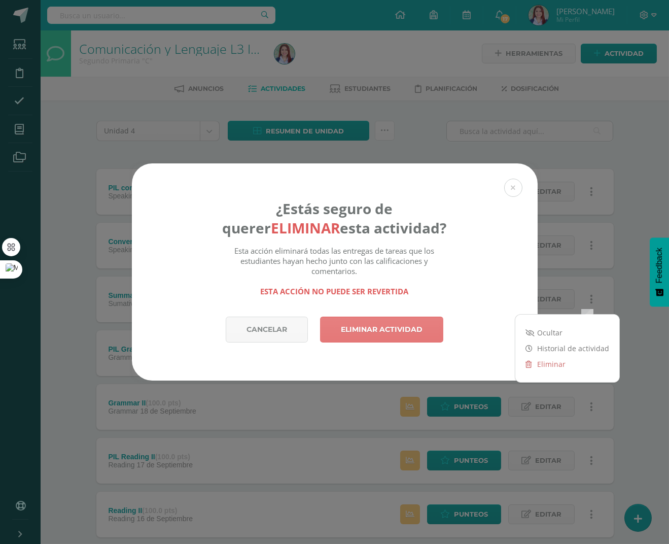
click at [386, 330] on link "Eliminar actividad" at bounding box center [381, 330] width 123 height 26
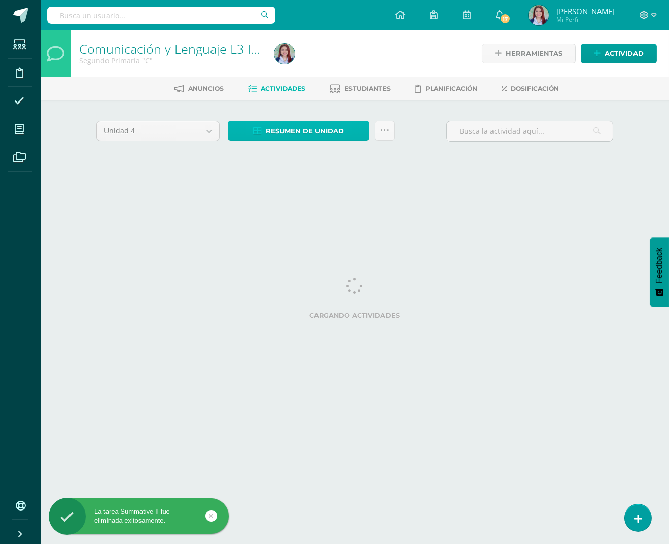
click at [276, 133] on span "Resumen de unidad" at bounding box center [305, 131] width 78 height 19
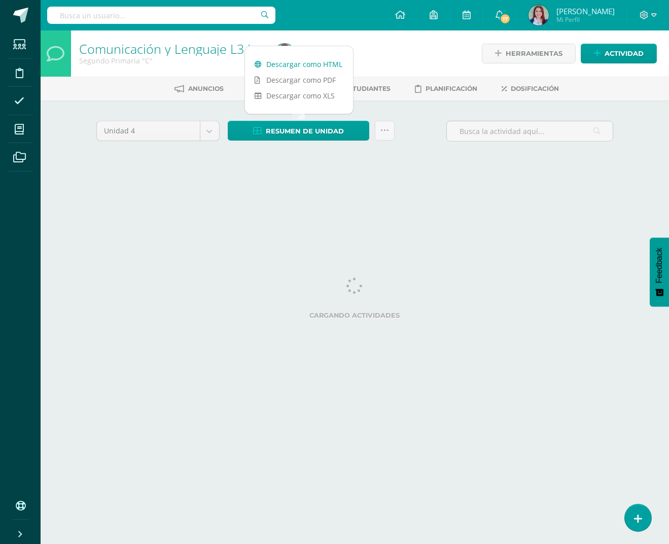
click at [294, 63] on link "Descargar como HTML" at bounding box center [299, 64] width 108 height 16
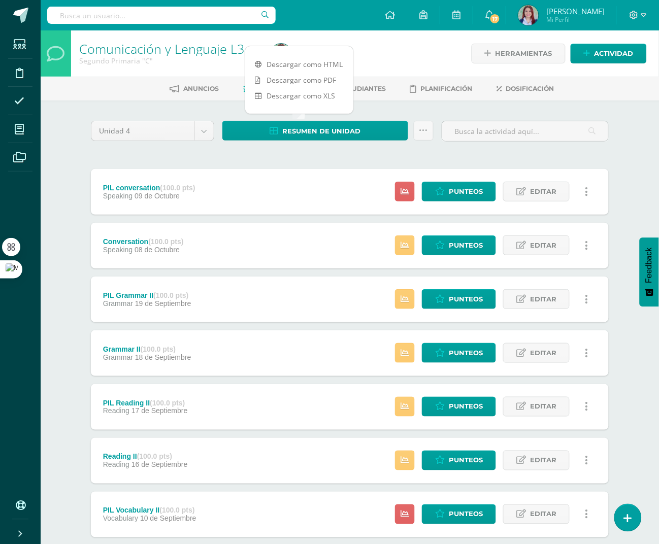
click at [416, 124] on div "Unidad 4 Unidad 1 Unidad 2 Unidad 3 Unidad 4 Resumen de unidad Subir actividade…" at bounding box center [350, 135] width 526 height 29
click at [414, 129] on link at bounding box center [424, 131] width 20 height 20
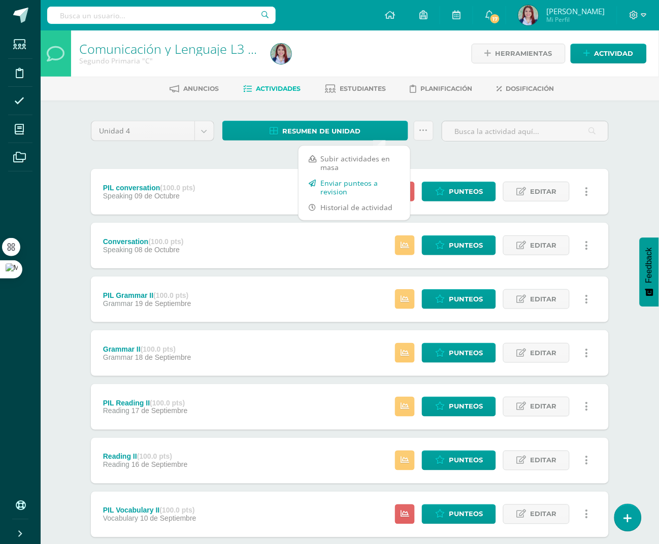
click at [351, 189] on link "Enviar punteos a revision" at bounding box center [354, 187] width 112 height 24
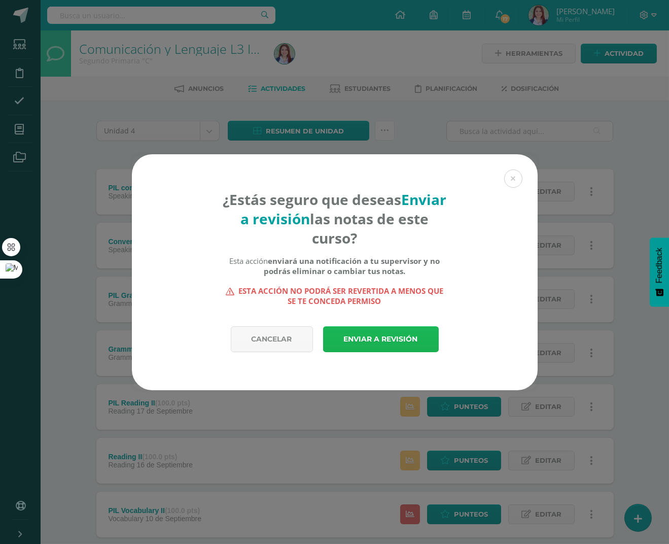
click at [383, 340] on link "Enviar a revisión" at bounding box center [381, 339] width 116 height 26
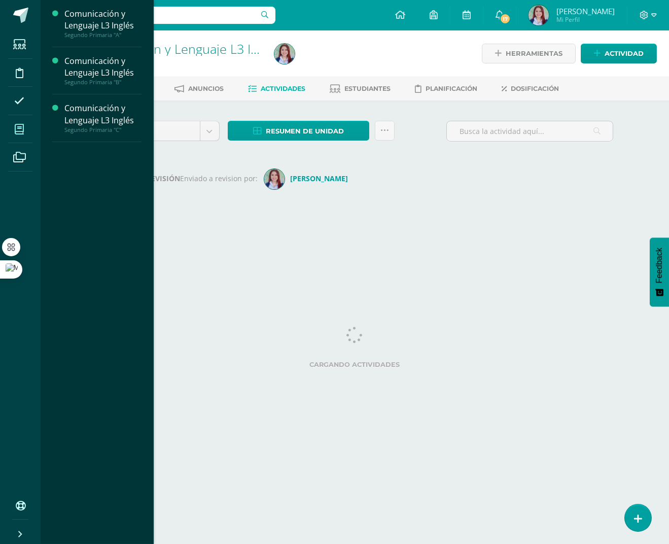
click at [17, 132] on icon at bounding box center [19, 129] width 9 height 10
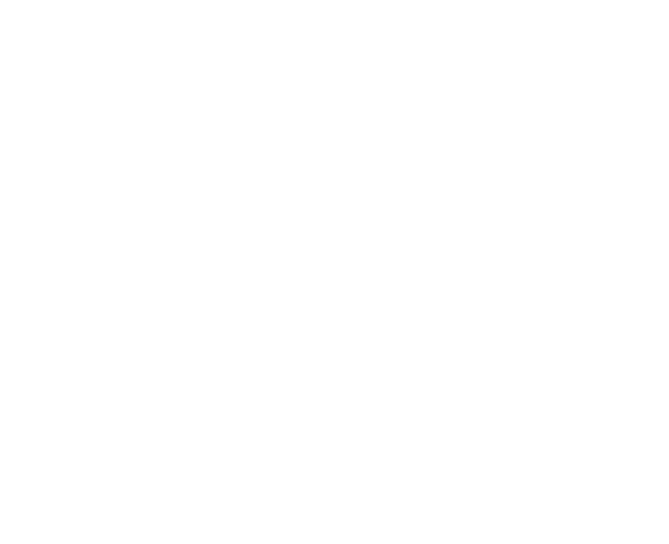
drag, startPoint x: 0, startPoint y: 0, endPoint x: 95, endPoint y: 100, distance: 138.2
click at [16, 100] on link "Mis Cursos (3)" at bounding box center [8, 101] width 16 height 49
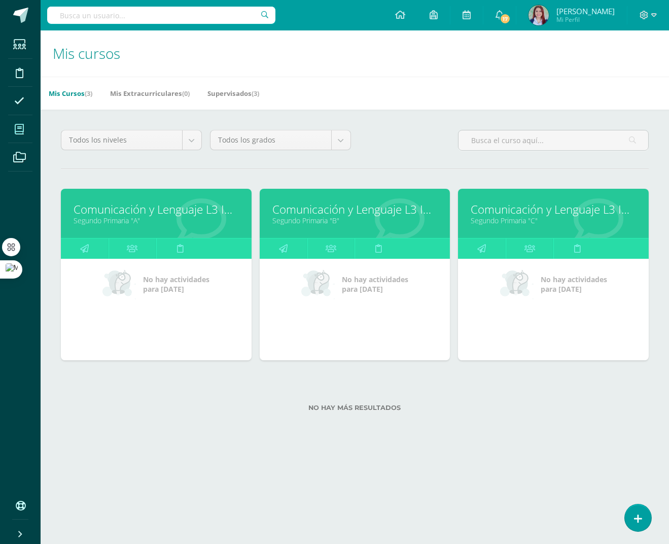
click at [341, 228] on div "Comunicación y Lenguaje L3 Inglés Segundo Primaria "B"" at bounding box center [355, 213] width 191 height 49
click at [345, 216] on link "Comunicación y Lenguaje L3 Inglés" at bounding box center [355, 209] width 165 height 16
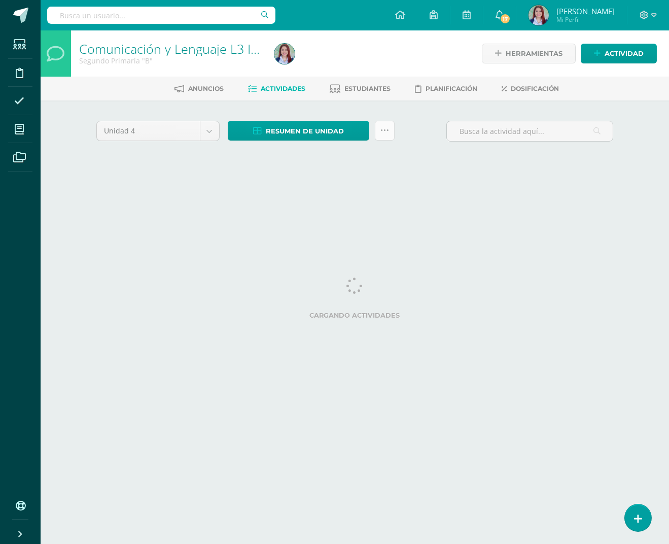
click at [386, 129] on icon at bounding box center [385, 130] width 9 height 9
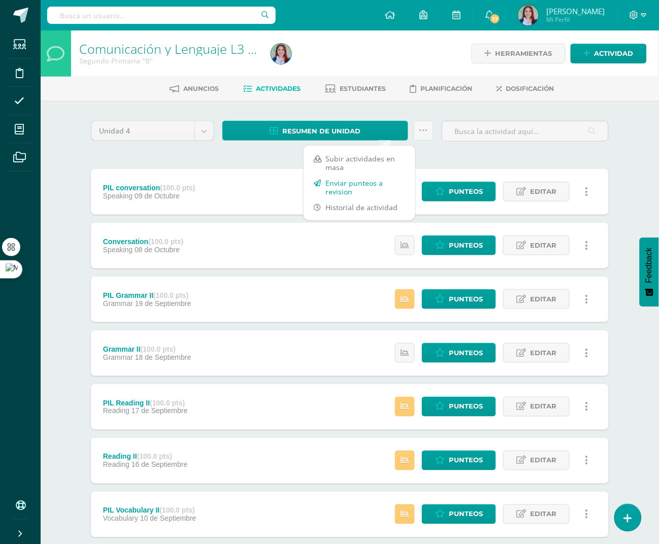
click at [351, 185] on link "Enviar punteos a revision" at bounding box center [359, 187] width 112 height 24
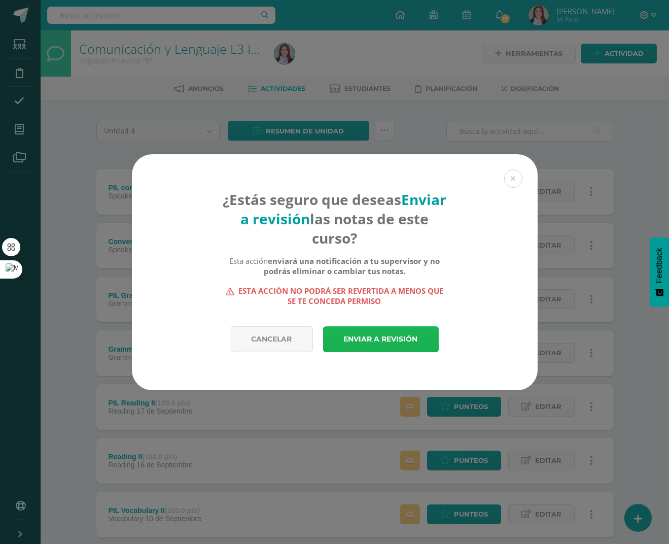
click at [383, 339] on link "Enviar a revisión" at bounding box center [381, 339] width 116 height 26
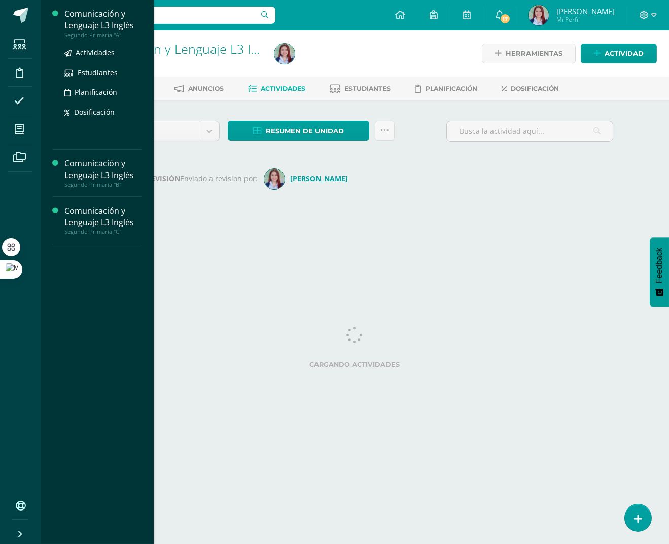
click at [100, 28] on div "Comunicación y Lenguaje L3 Inglés" at bounding box center [102, 19] width 77 height 23
click at [95, 54] on span "Actividades" at bounding box center [95, 53] width 39 height 10
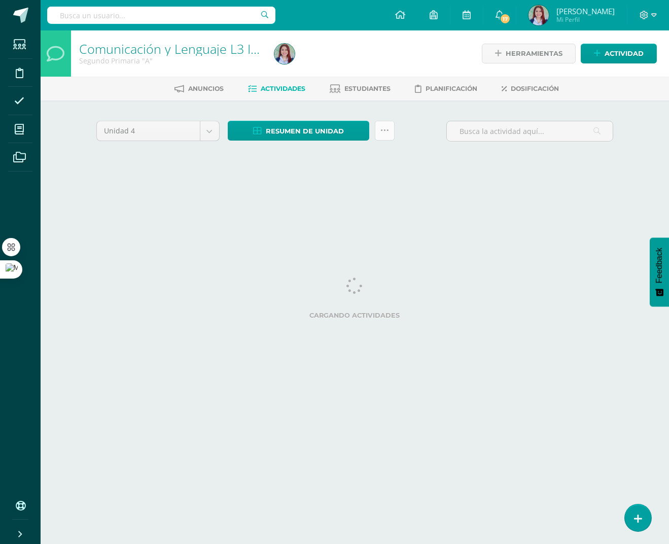
click at [384, 133] on icon at bounding box center [385, 130] width 9 height 9
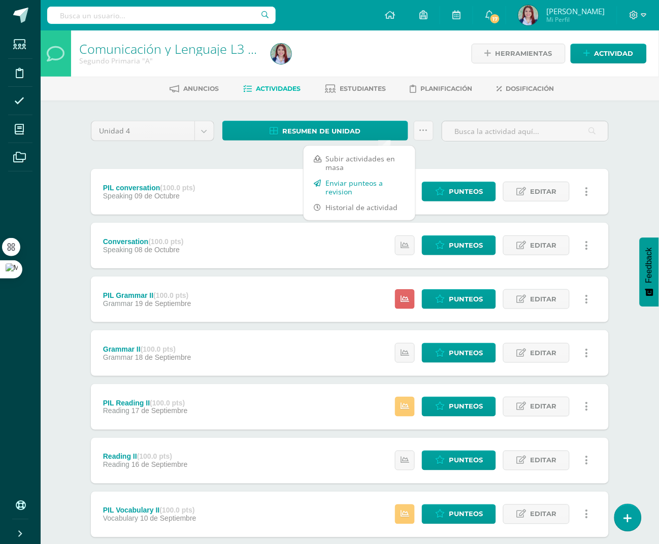
click at [357, 189] on link "Enviar punteos a revision" at bounding box center [359, 187] width 112 height 24
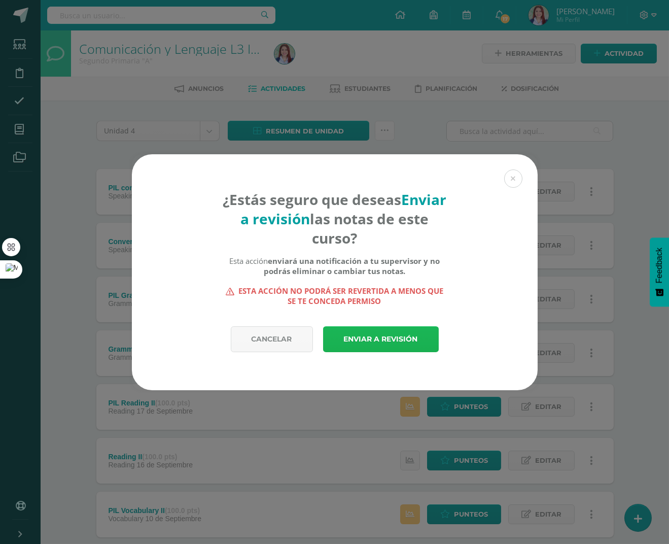
click at [372, 335] on link "Enviar a revisión" at bounding box center [381, 339] width 116 height 26
